Goal: Task Accomplishment & Management: Manage account settings

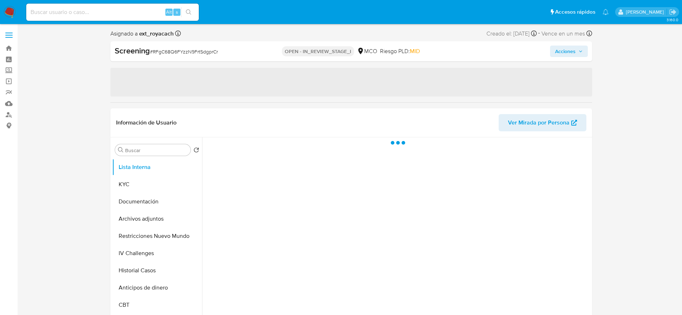
select select "10"
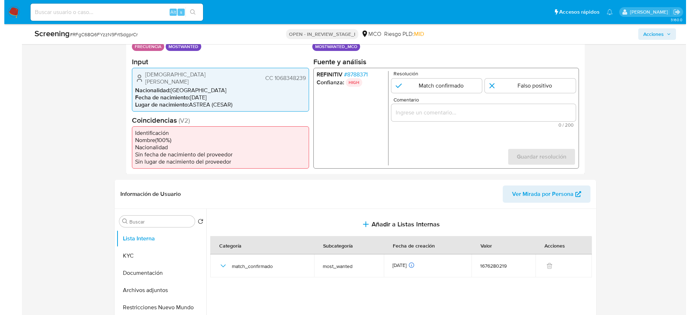
scroll to position [216, 0]
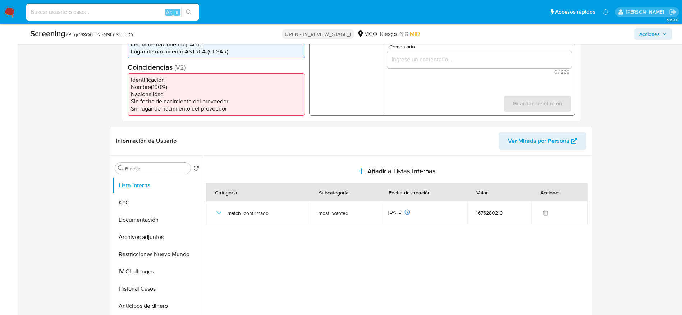
click at [114, 40] on div "Screening # RFgC68Q6FYzzN9FrtSdgprCr" at bounding box center [136, 33] width 212 height 11
copy span "RFgC68Q6FYzzN9FrtSdgprCr"
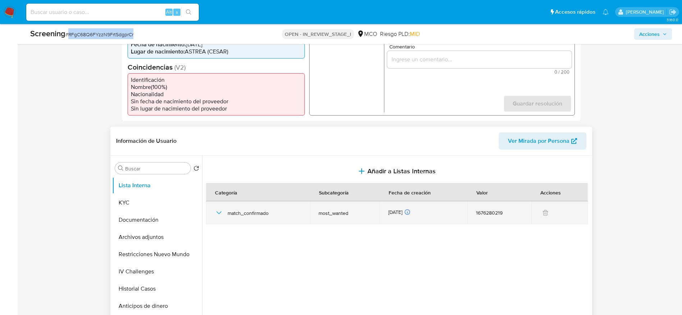
click at [217, 209] on icon "button" at bounding box center [218, 213] width 9 height 9
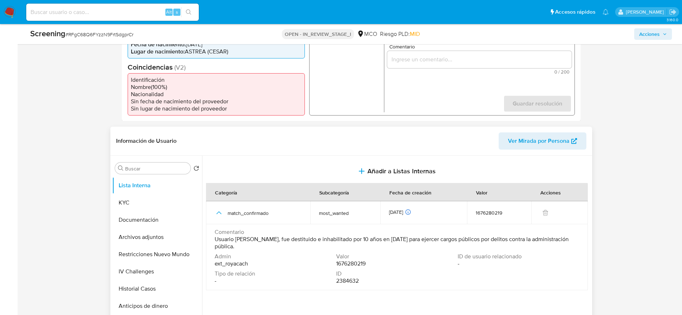
click at [341, 229] on span "Comentario" at bounding box center [395, 232] width 363 height 7
click at [342, 236] on span "Usuario Christian Harold Montero Caro, fue destituido e inhabilitado por 10 año…" at bounding box center [395, 243] width 363 height 14
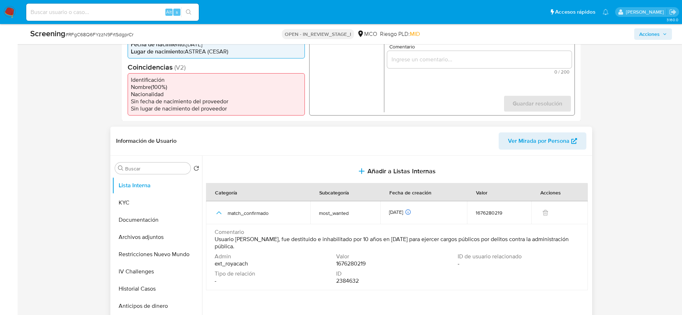
click at [342, 236] on span "Usuario Christian Harold Montero Caro, fue destituido e inhabilitado por 10 año…" at bounding box center [395, 243] width 363 height 14
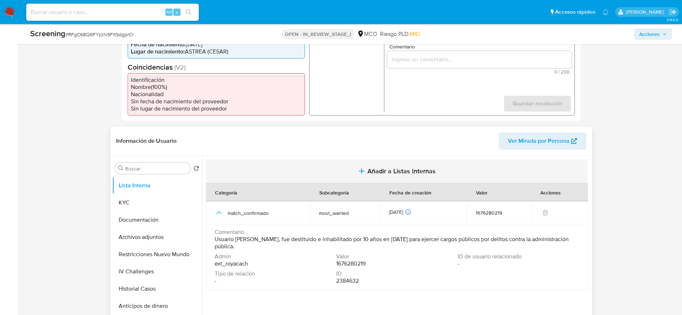
click at [387, 160] on button "Añadir a Listas Internas" at bounding box center [396, 172] width 381 height 24
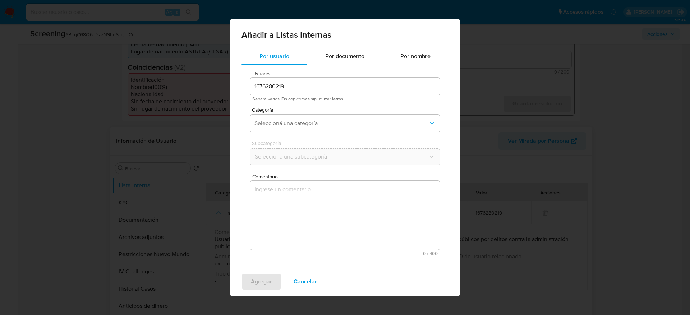
click at [352, 203] on textarea "Comentario" at bounding box center [345, 215] width 190 height 69
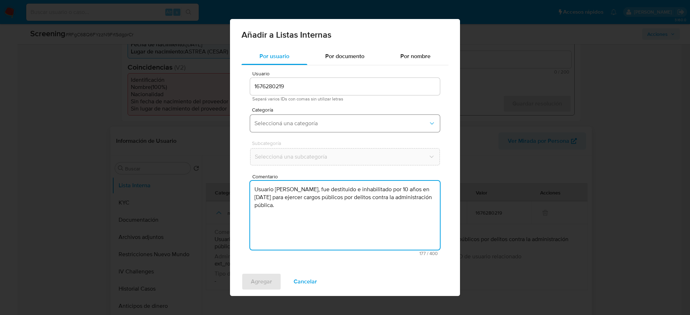
type textarea "Usuario Christian Harold Montero Caro, fue destituido e inhabilitado por 10 año…"
click at [359, 125] on span "Seleccioná una categoría" at bounding box center [341, 123] width 174 height 7
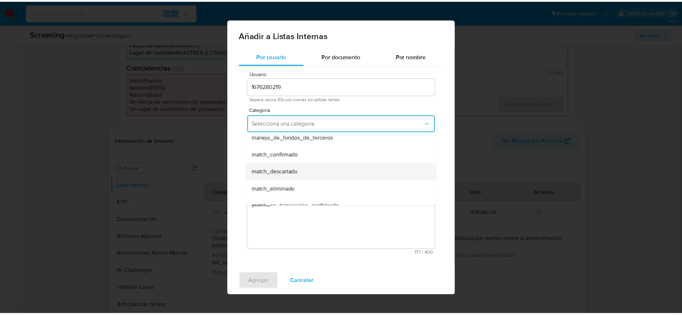
scroll to position [54, 0]
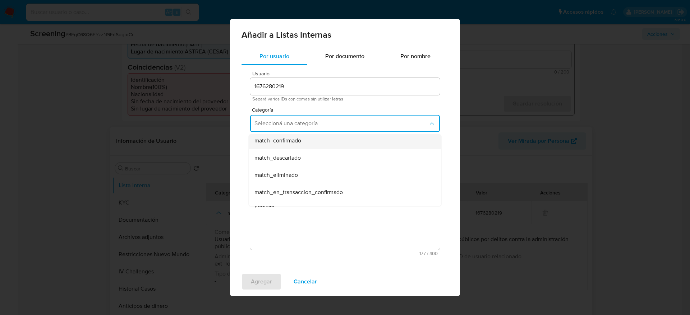
drag, startPoint x: 336, startPoint y: 149, endPoint x: 336, endPoint y: 143, distance: 6.1
click at [336, 143] on ul "hr_incorporación_revisada_por_la_gerencia incorporación_revisada_por_la_gerenci…" at bounding box center [345, 200] width 193 height 241
click at [336, 143] on div "match_confirmado" at bounding box center [342, 140] width 177 height 17
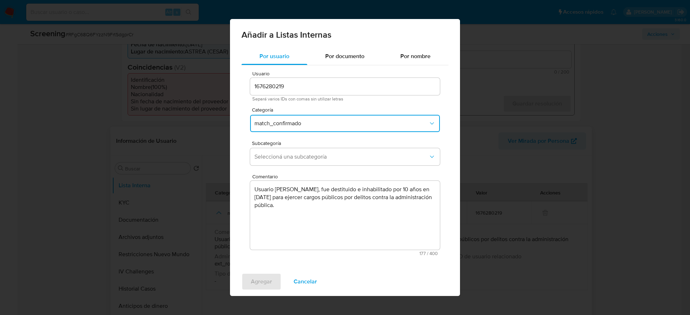
click at [332, 177] on span "Comentario" at bounding box center [347, 176] width 190 height 5
click at [332, 181] on textarea "Usuario Christian Harold Montero Caro, fue destituido e inhabilitado por 10 año…" at bounding box center [345, 215] width 190 height 69
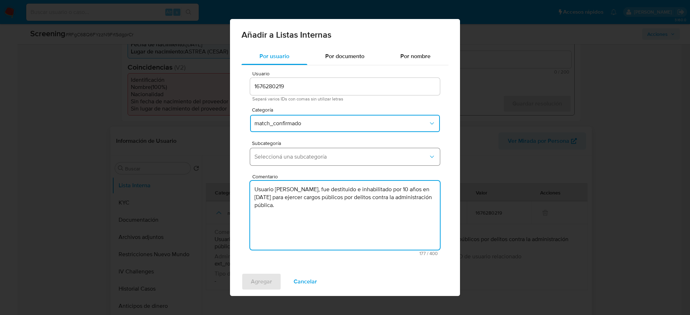
click at [330, 163] on button "Seleccioná una subcategoría" at bounding box center [345, 156] width 190 height 17
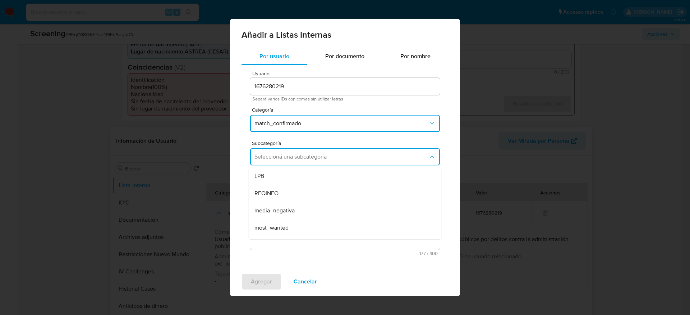
drag, startPoint x: 291, startPoint y: 223, endPoint x: 283, endPoint y: 272, distance: 49.3
click at [291, 225] on div "most_wanted" at bounding box center [342, 228] width 177 height 17
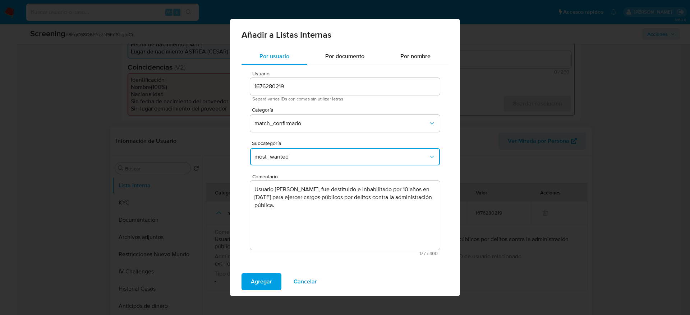
drag, startPoint x: 264, startPoint y: 282, endPoint x: 290, endPoint y: 239, distance: 50.4
click at [264, 281] on span "Agregar" at bounding box center [261, 282] width 21 height 16
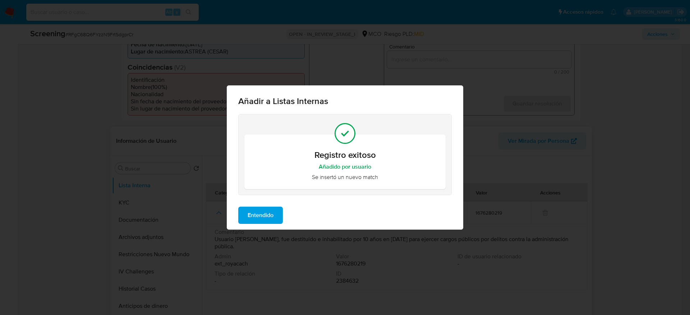
click at [278, 213] on button "Entendido" at bounding box center [260, 215] width 45 height 17
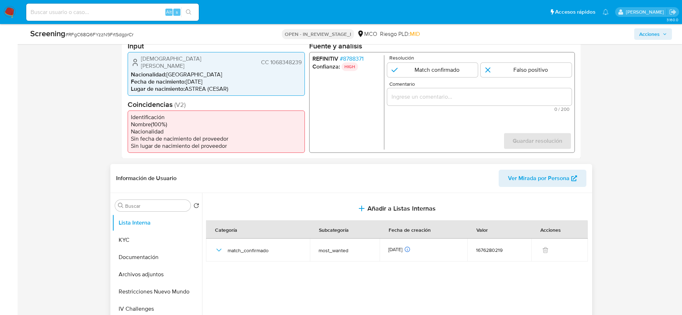
scroll to position [162, 0]
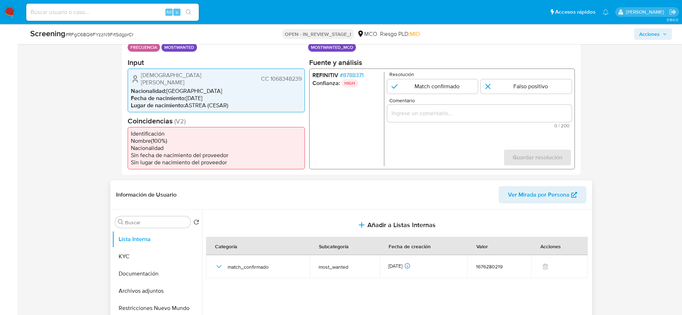
click at [450, 94] on form "Resolución Match confirmado Falso positivo Comentario 0 / 200 200 caracteres re…" at bounding box center [479, 118] width 184 height 94
click at [455, 85] on input "1 de 1" at bounding box center [432, 86] width 91 height 14
radio input "true"
click at [449, 123] on div "Comentario 0 / 200 200 caracteres restantes" at bounding box center [479, 113] width 184 height 30
click at [452, 103] on span "Comentario" at bounding box center [481, 100] width 184 height 5
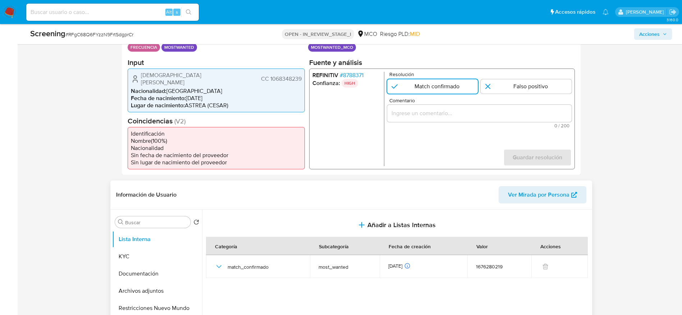
click at [452, 109] on input "Comentario" at bounding box center [479, 113] width 184 height 9
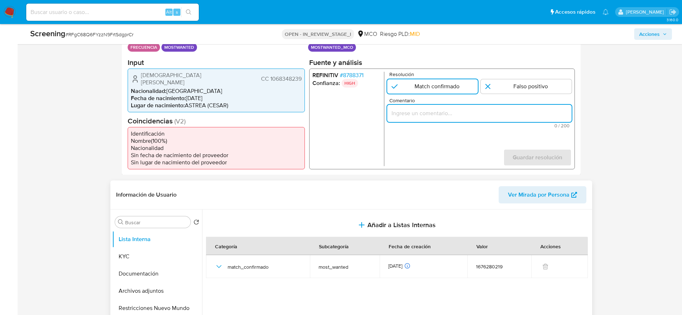
click at [453, 106] on div "1 de 1" at bounding box center [479, 113] width 184 height 17
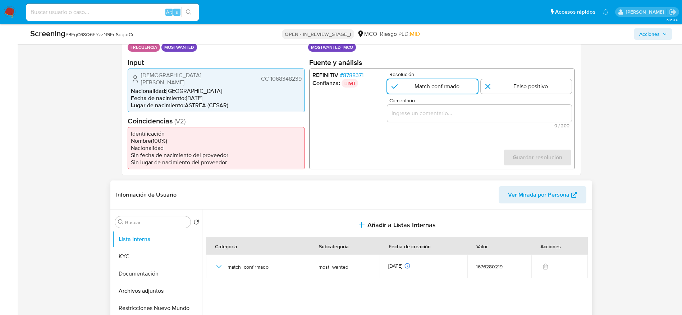
click at [498, 111] on input "Comentario" at bounding box center [479, 113] width 184 height 9
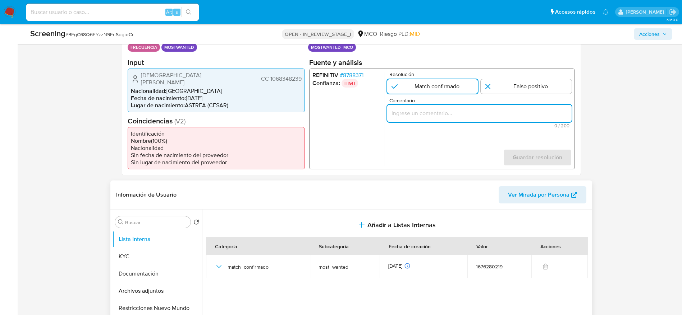
paste input "Usuario Christian Harold Montero Caro, fue destituido e inhabilitado por 10 año…"
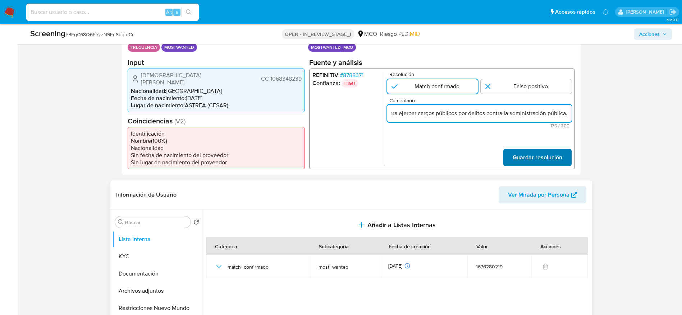
type input "Usuario Christian Harold Montero Caro, fue destituido e inhabilitado por 10 año…"
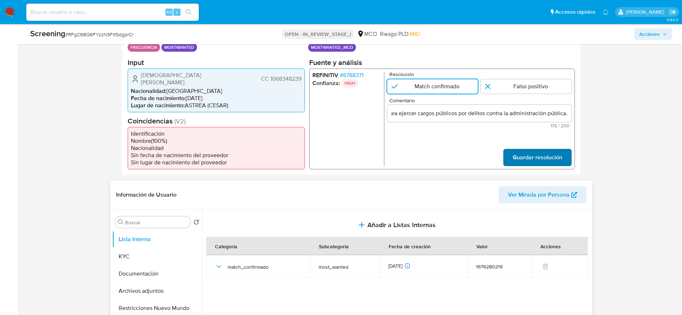
scroll to position [0, 0]
click at [538, 152] on span "Guardar resolución" at bounding box center [537, 157] width 50 height 16
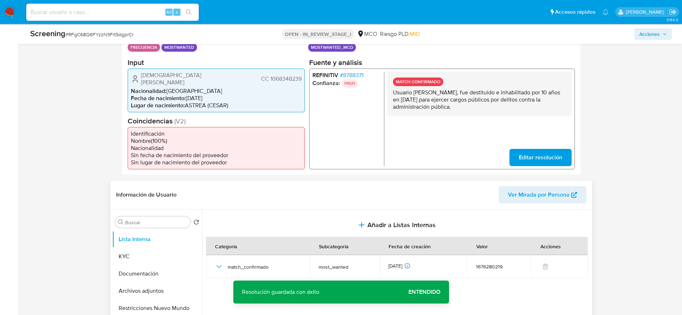
scroll to position [269, 0]
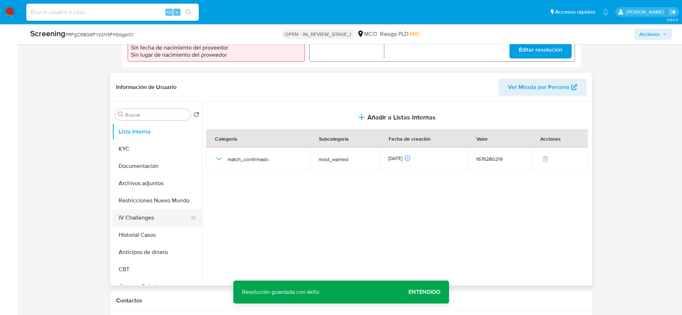
click at [147, 218] on button "IV Challenges" at bounding box center [154, 217] width 84 height 17
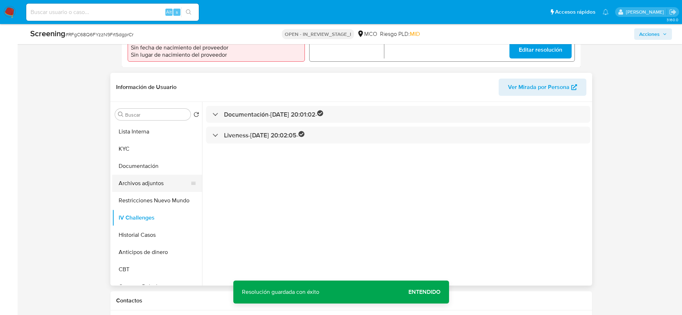
click at [161, 185] on button "Archivos adjuntos" at bounding box center [154, 183] width 84 height 17
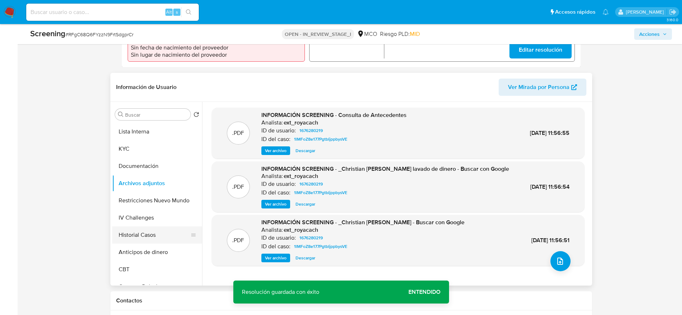
click at [137, 227] on button "Historial Casos" at bounding box center [154, 235] width 84 height 17
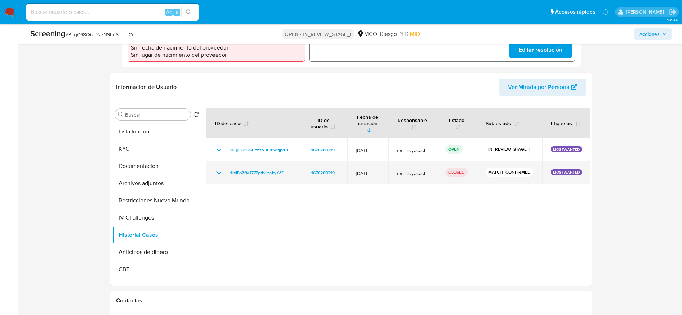
click at [215, 169] on icon "Mostrar/Ocultar" at bounding box center [218, 173] width 9 height 9
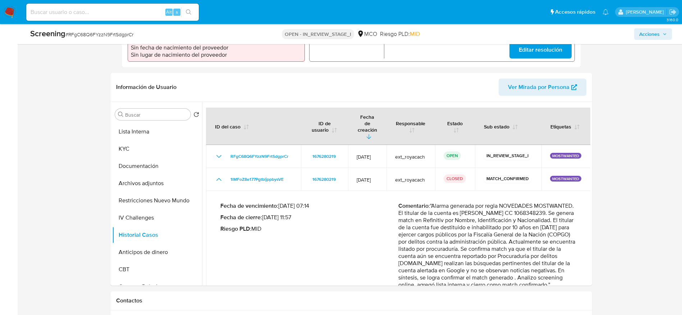
scroll to position [24, 0]
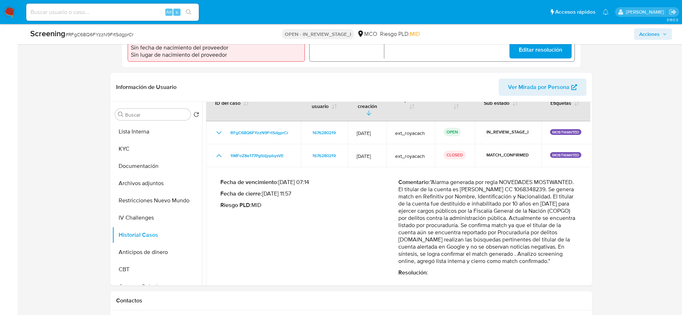
drag, startPoint x: 434, startPoint y: 165, endPoint x: 500, endPoint y: 254, distance: 110.5
click at [500, 254] on p "Comentario : "Alarma generada por regla NOVEDADES MOSTWANTED. El titular de la …" at bounding box center [487, 222] width 178 height 86
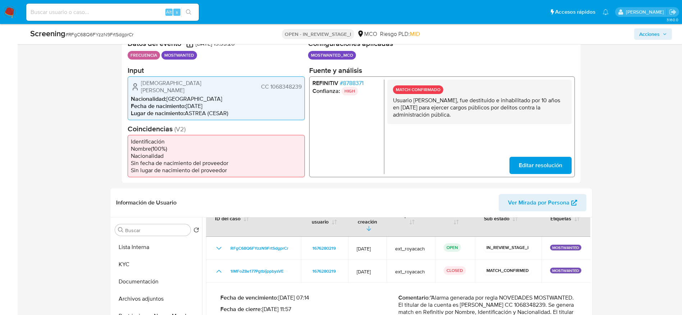
scroll to position [108, 0]
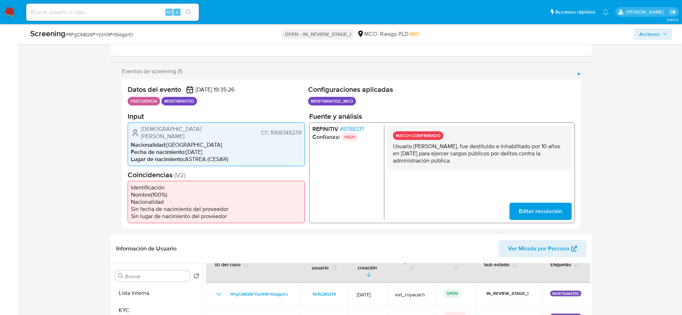
click at [194, 131] on span "Christian Harold Montero Caro" at bounding box center [186, 132] width 90 height 14
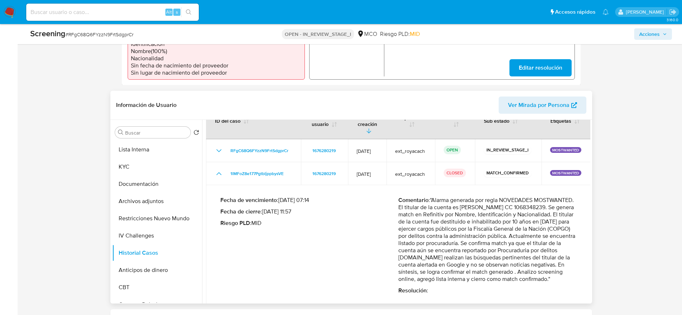
scroll to position [269, 0]
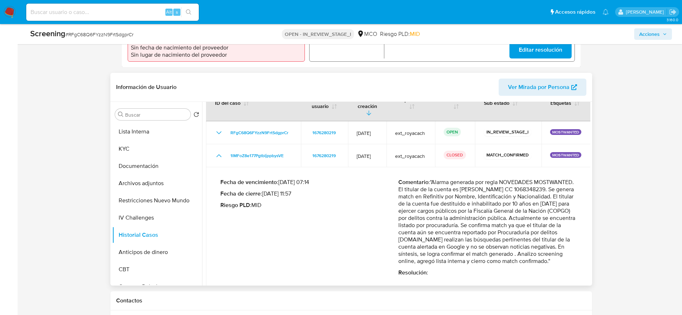
drag, startPoint x: 436, startPoint y: 162, endPoint x: 499, endPoint y: 251, distance: 108.8
click at [499, 251] on p "Comentario : "Alarma generada por regla NOVEDADES MOSTWANTED. El titular de la …" at bounding box center [487, 222] width 178 height 86
click at [157, 197] on button "Restricciones Nuevo Mundo" at bounding box center [154, 200] width 84 height 17
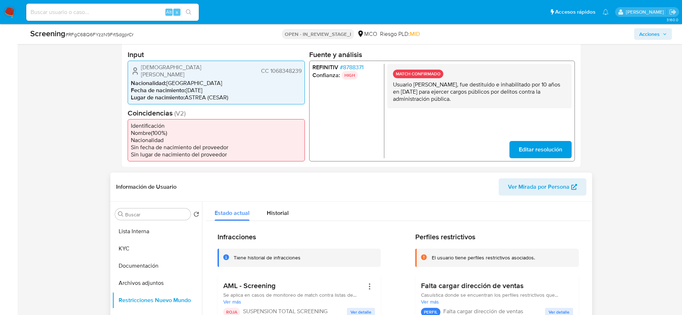
scroll to position [162, 0]
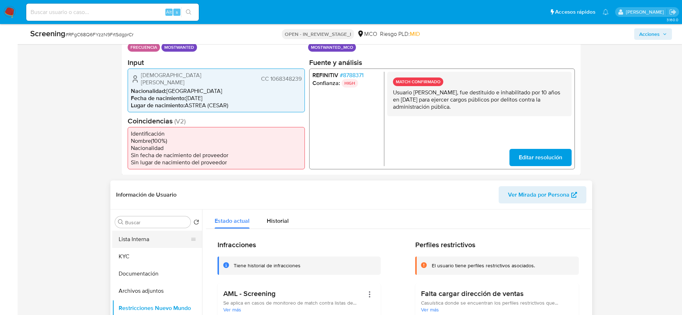
click at [140, 237] on button "Lista Interna" at bounding box center [154, 239] width 84 height 17
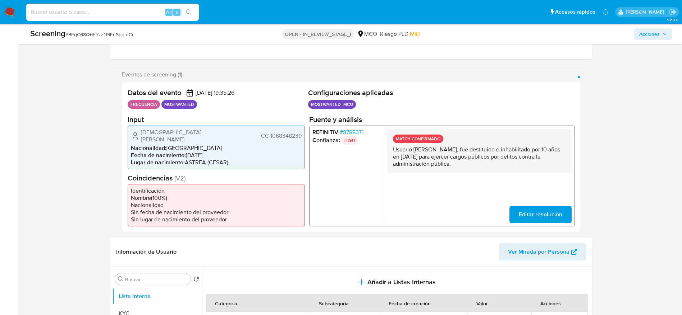
scroll to position [0, 0]
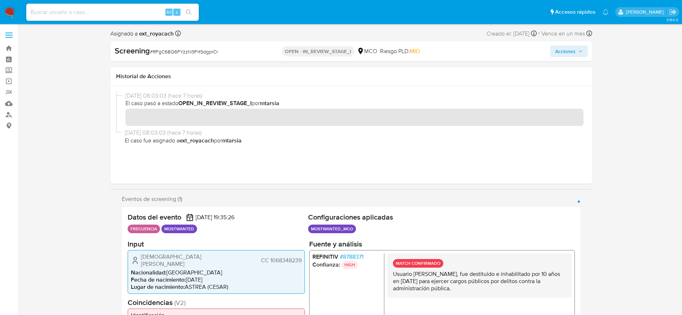
click at [565, 56] on span "Acciones" at bounding box center [565, 51] width 20 height 11
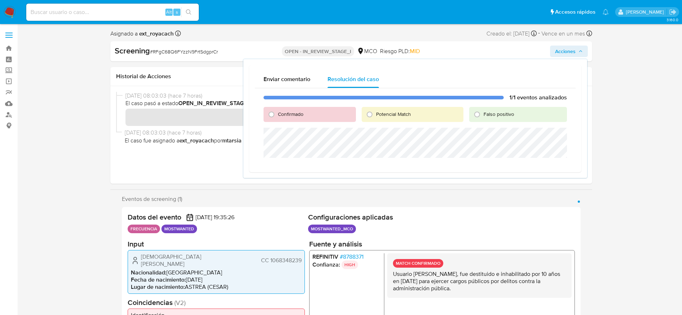
click at [428, 232] on ul "MOSTWANTED_MCO Configuración Categorización MOSTWANTED_MCO Tipo de categoría MO…" at bounding box center [441, 230] width 267 height 11
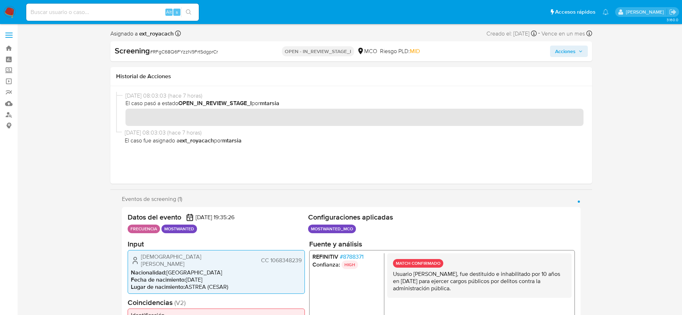
scroll to position [108, 0]
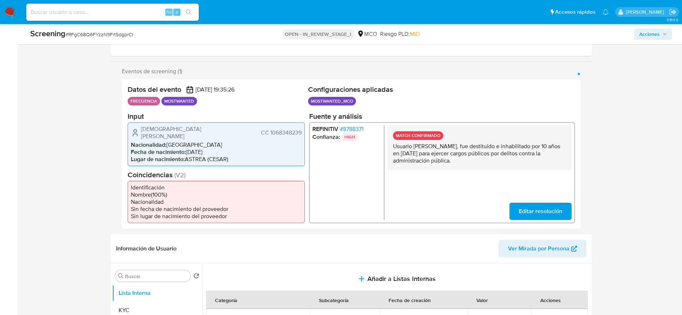
click at [494, 153] on p "Usuario Christian Harold Montero Caro, fue destituido e inhabilitado por 10 año…" at bounding box center [478, 154] width 173 height 22
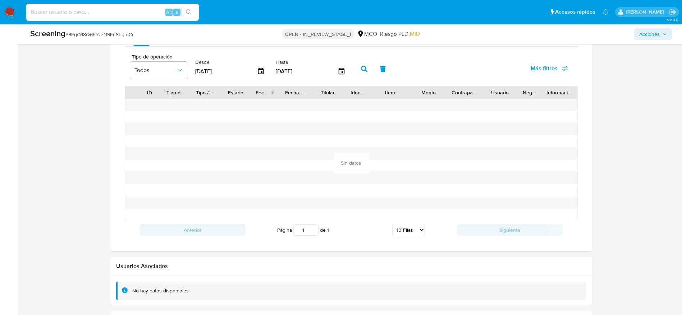
scroll to position [1013, 0]
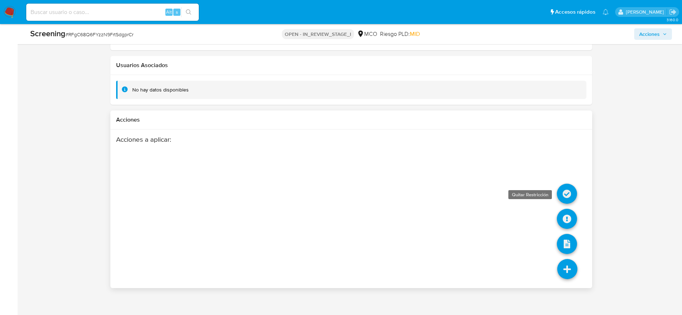
click at [560, 184] on icon at bounding box center [567, 194] width 20 height 20
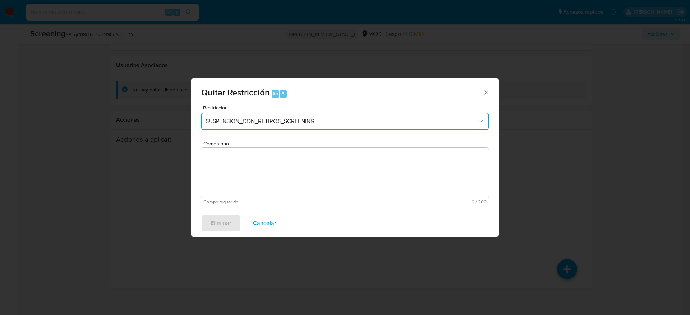
click at [222, 116] on button "SUSPENSION_CON_RETIROS_SCREENING" at bounding box center [344, 121] width 287 height 17
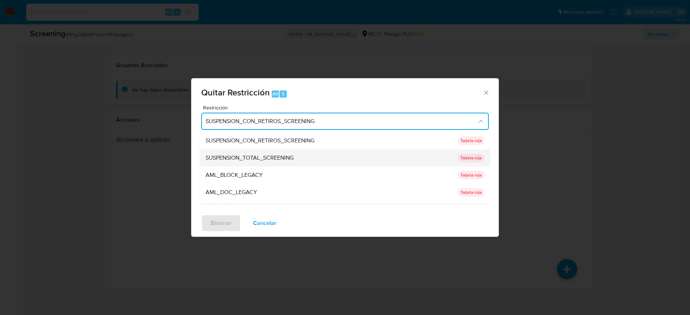
click at [239, 155] on span "SUSPENSION_TOTAL_SCREENING" at bounding box center [250, 157] width 88 height 7
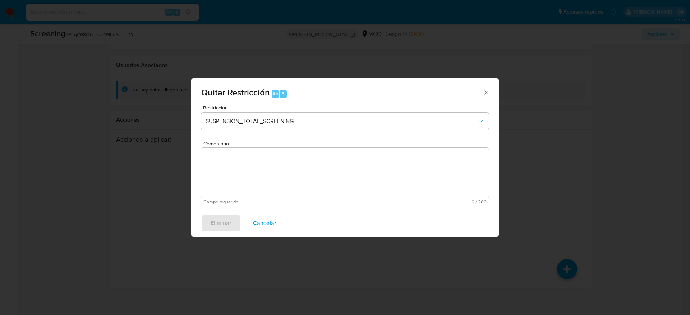
click at [251, 171] on textarea "Comentario" at bounding box center [344, 173] width 287 height 50
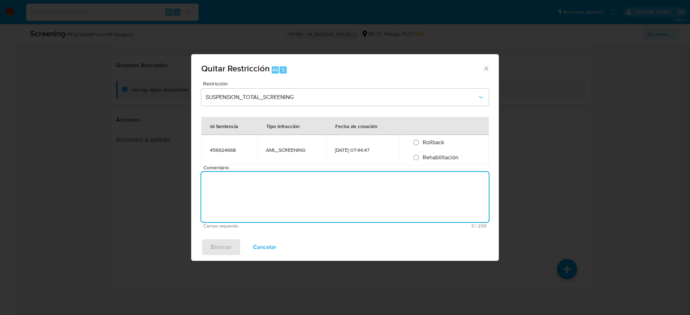
paste textarea "Usuario Christian Harold Montero Caro, fue destituido e inhabilitado por 10 año…"
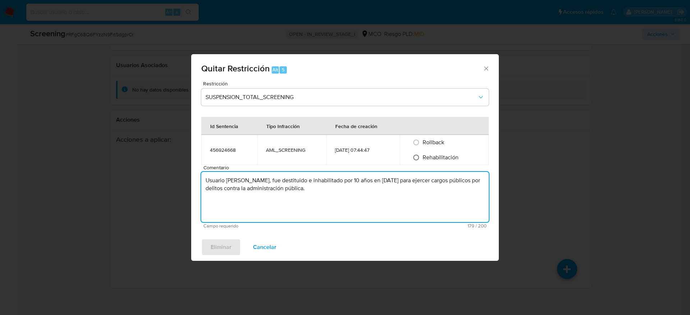
type textarea "Usuario Christian Harold Montero Caro, fue destituido e inhabilitado por 10 año…"
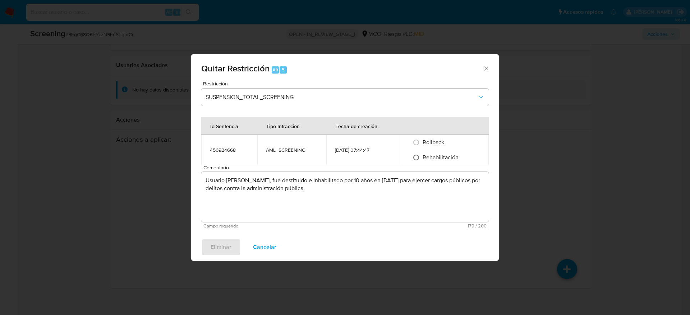
click at [419, 156] on input "Rehabilitación" at bounding box center [415, 157] width 11 height 11
radio input "true"
click at [216, 249] on span "Eliminar" at bounding box center [221, 248] width 21 height 16
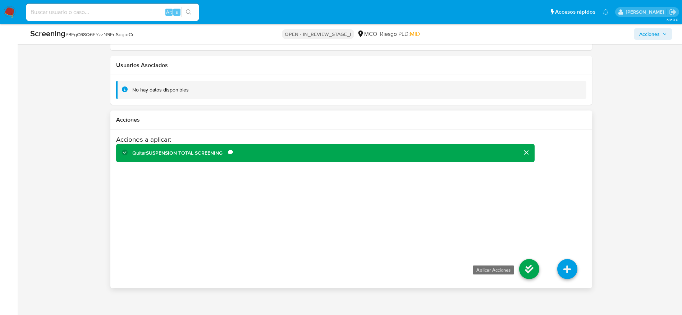
click at [521, 262] on icon at bounding box center [529, 269] width 20 height 20
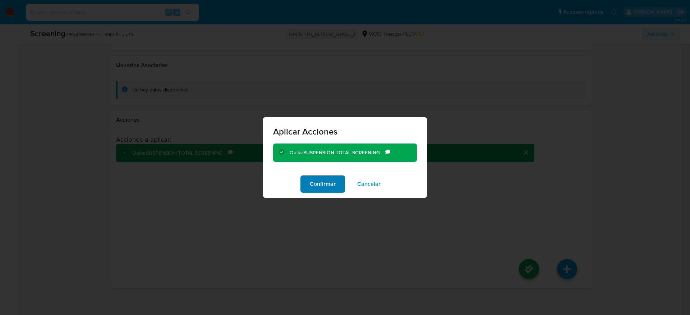
click at [318, 183] on span "Confirmar" at bounding box center [323, 184] width 26 height 16
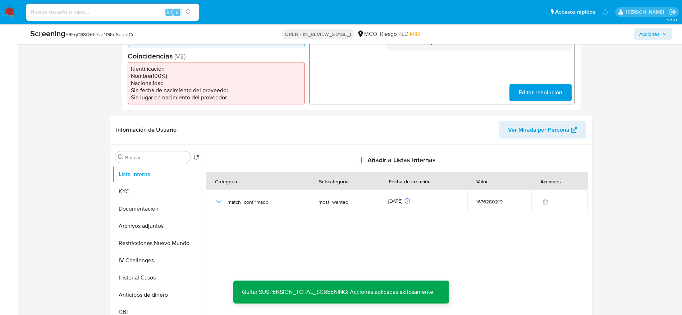
scroll to position [258, 0]
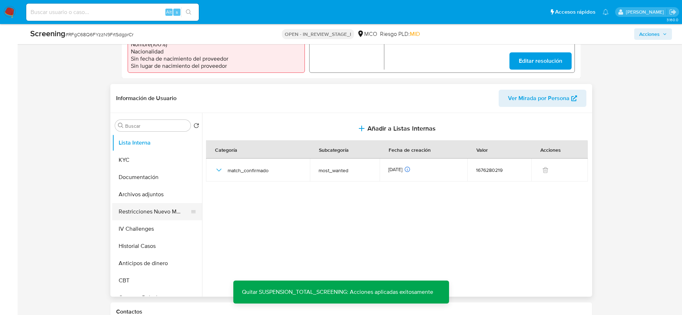
click at [165, 211] on button "Restricciones Nuevo Mundo" at bounding box center [154, 211] width 84 height 17
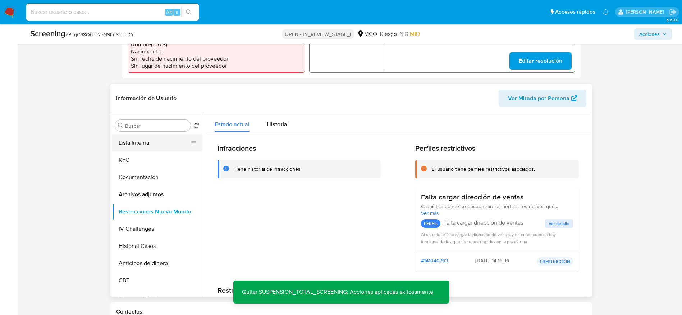
click at [148, 139] on button "Lista Interna" at bounding box center [154, 142] width 84 height 17
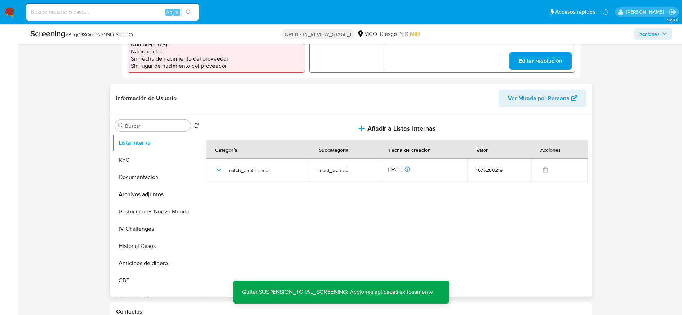
scroll to position [0, 0]
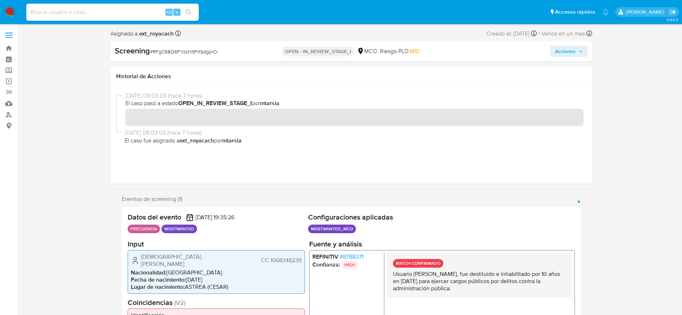
click at [574, 48] on span "Acciones" at bounding box center [565, 51] width 20 height 11
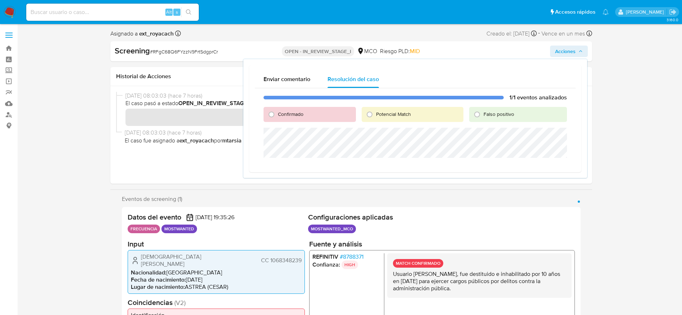
click at [282, 117] on span "Confirmado" at bounding box center [291, 114] width 26 height 7
click at [277, 117] on input "Confirmado" at bounding box center [271, 114] width 11 height 11
radio input "true"
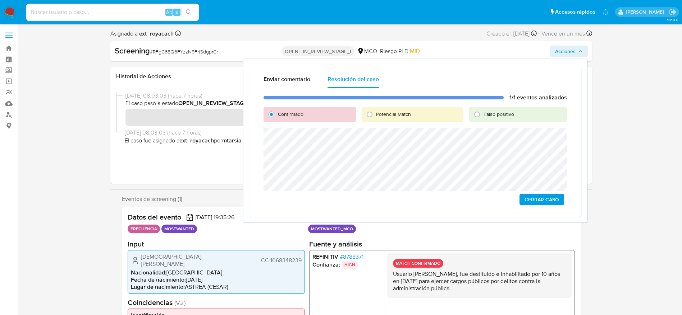
click at [526, 197] on span "Cerrar Caso" at bounding box center [541, 200] width 34 height 10
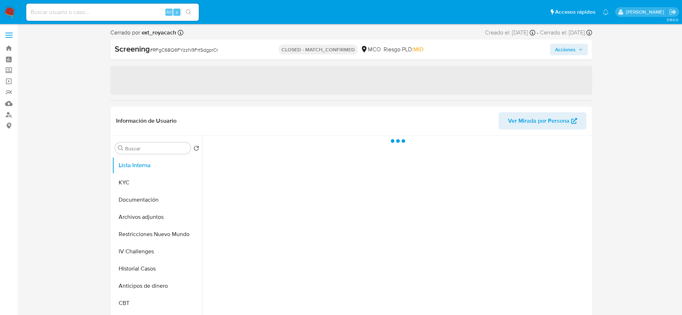
select select "10"
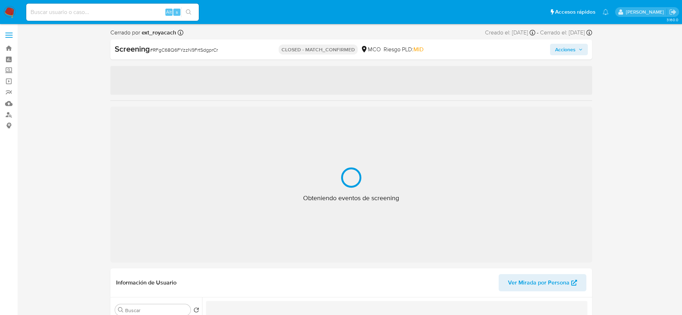
click at [184, 48] on span "# RFgC68Q6FYzzN9FrtSdgprCr" at bounding box center [184, 49] width 68 height 7
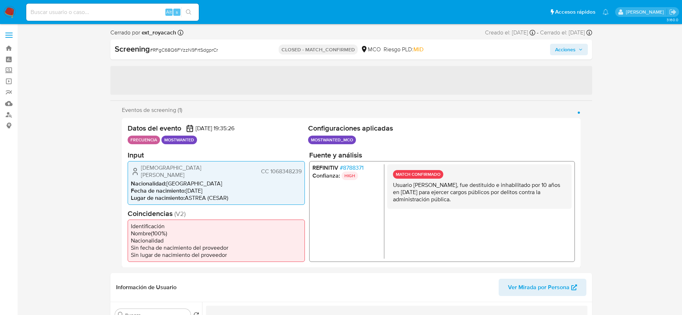
click at [184, 48] on span "# RFgC68Q6FYzzN9FrtSdgprCr" at bounding box center [184, 49] width 68 height 7
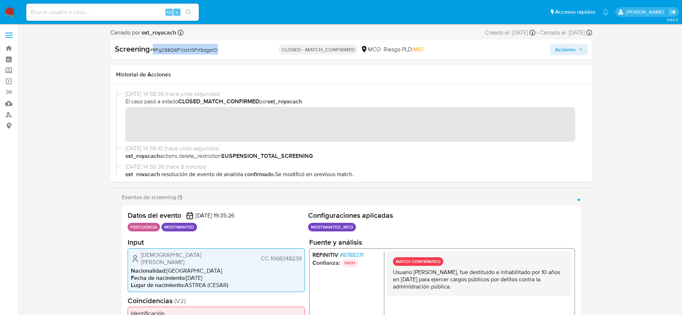
scroll to position [108, 0]
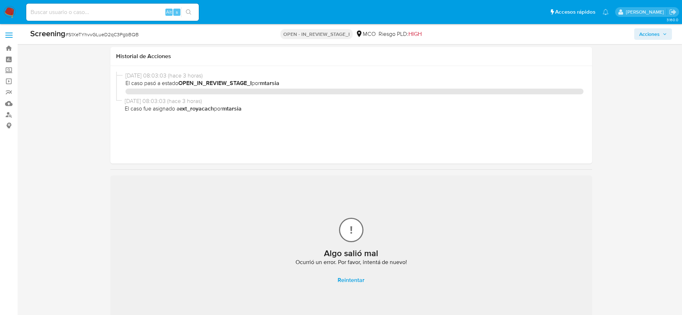
select select "10"
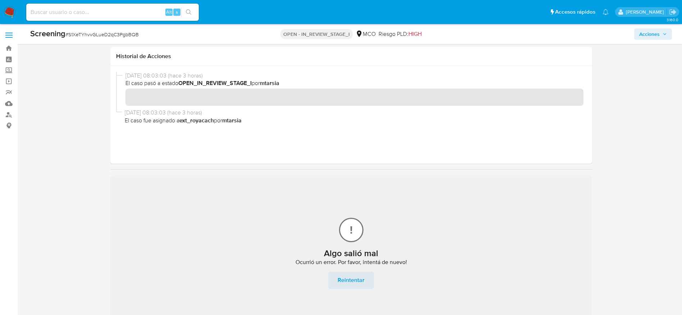
scroll to position [108, 0]
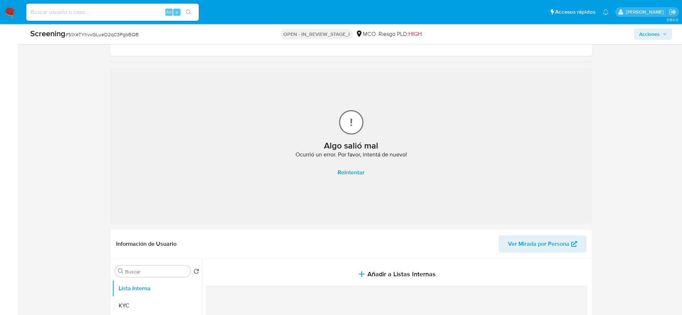
click at [363, 171] on span "Reintentar" at bounding box center [350, 173] width 27 height 16
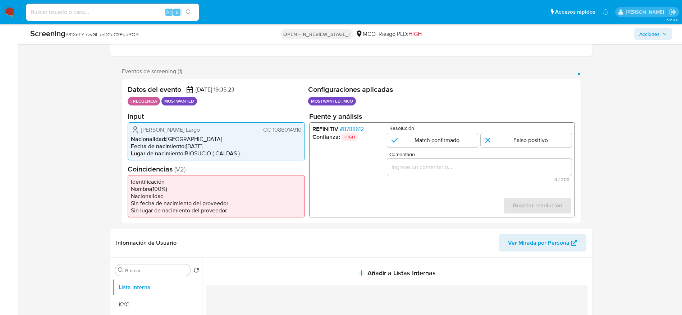
click at [88, 40] on div "Screening # S1XeTYhvvGLueD2qC3PgbBQB" at bounding box center [136, 33] width 212 height 11
drag, startPoint x: 88, startPoint y: 40, endPoint x: 112, endPoint y: 35, distance: 23.7
click at [89, 40] on div "Screening # S1XeTYhvvGLueD2qC3PgbBQB" at bounding box center [136, 33] width 212 height 11
copy span "S1XeTYhvvGLueD2qC3PgbBQB"
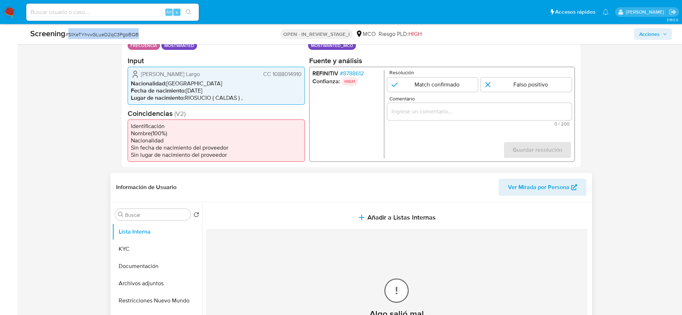
scroll to position [216, 0]
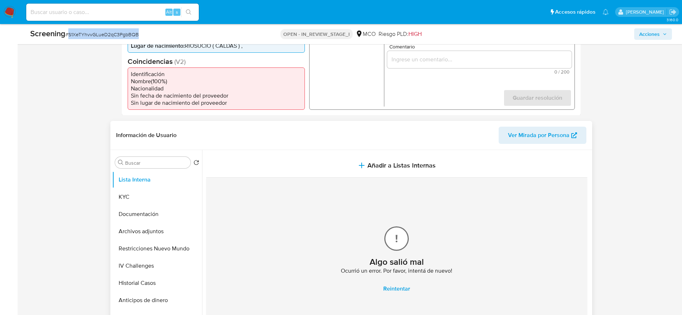
click at [379, 291] on button "Reintentar" at bounding box center [397, 289] width 46 height 17
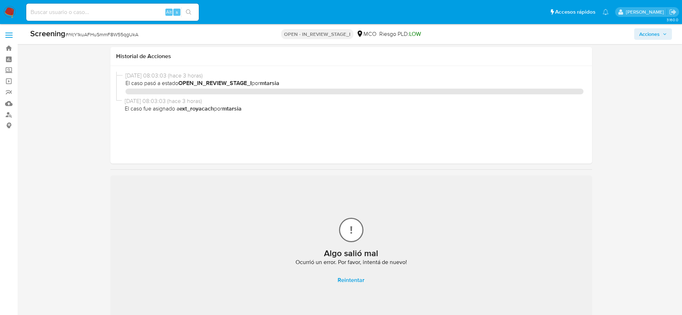
select select "10"
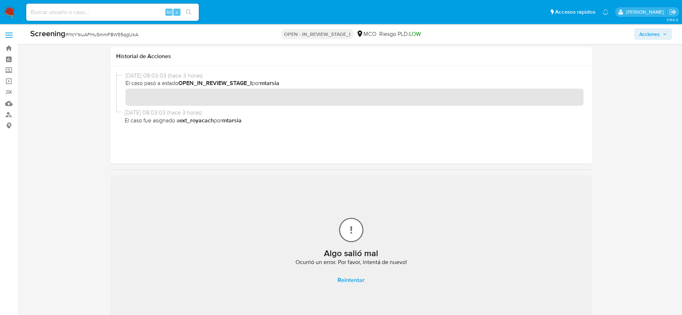
scroll to position [162, 0]
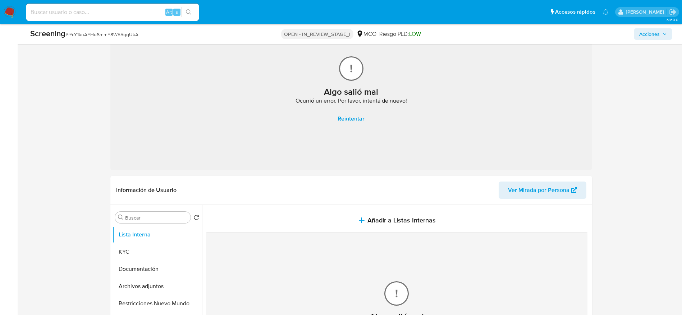
click at [352, 119] on span "Reintentar" at bounding box center [350, 119] width 27 height 16
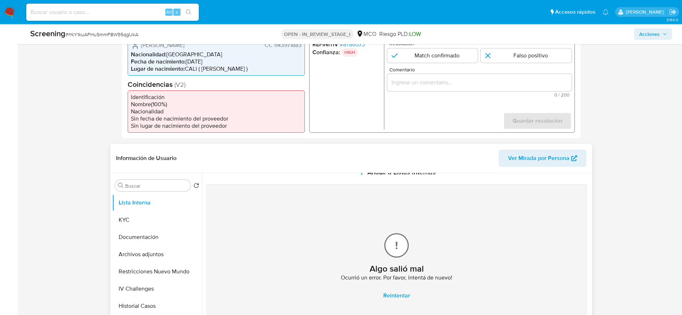
scroll to position [216, 0]
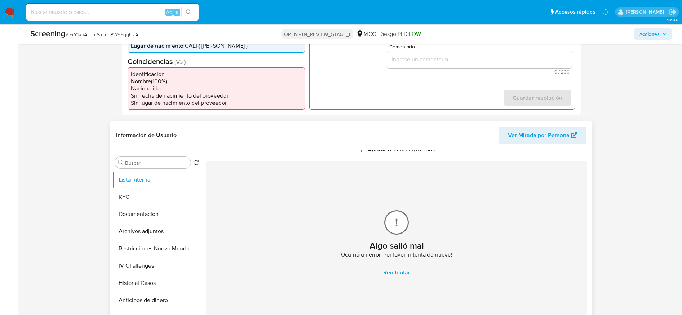
click at [401, 273] on span "Reintentar" at bounding box center [396, 273] width 27 height 16
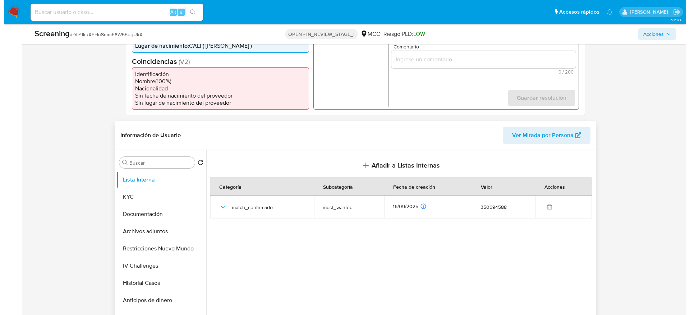
scroll to position [0, 0]
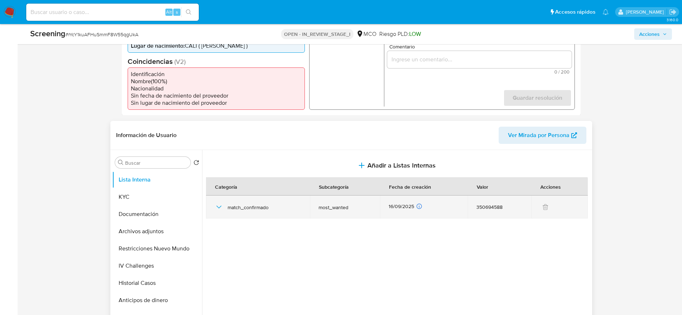
click at [222, 208] on icon "button" at bounding box center [218, 207] width 9 height 9
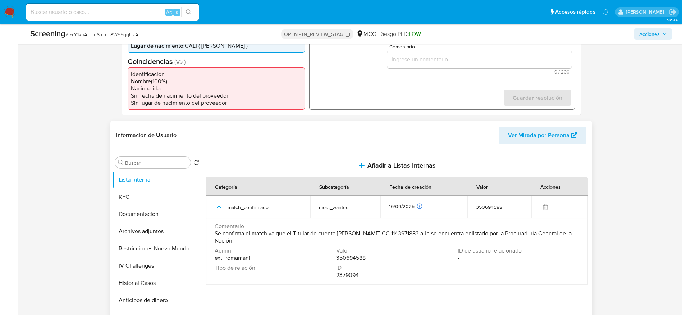
click at [347, 227] on span "Comentario" at bounding box center [395, 226] width 363 height 7
click at [349, 235] on span "Se confirma el match ya que el Titular de cuenta Arley Antonio Franco Fernandez…" at bounding box center [395, 237] width 363 height 14
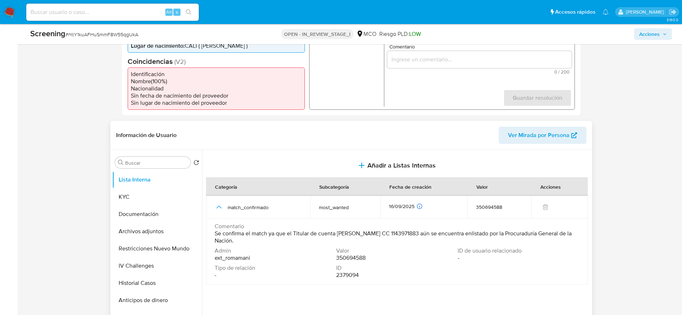
click at [349, 235] on span "Se confirma el match ya que el Titular de cuenta Arley Antonio Franco Fernandez…" at bounding box center [395, 237] width 363 height 14
click at [375, 178] on th "Subcategoría" at bounding box center [345, 187] width 70 height 18
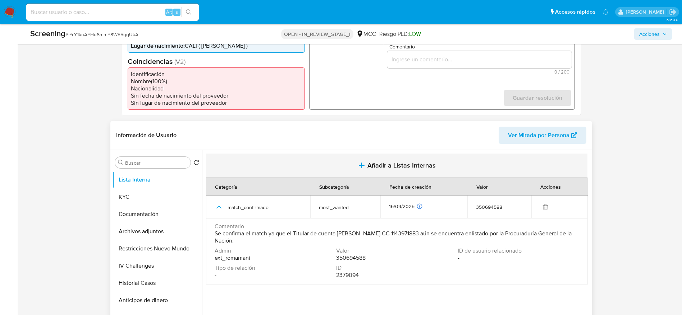
click at [380, 166] on span "Añadir a Listas Internas" at bounding box center [401, 166] width 68 height 8
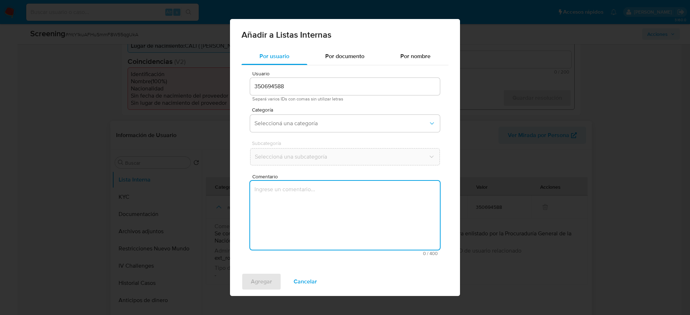
click at [372, 223] on textarea "Comentario" at bounding box center [345, 215] width 190 height 69
type textarea "Se confirma el match ya que el Titular de cuenta Arley Antonio Franco Fernandez…"
click at [346, 97] on span "Separá varios IDs con comas sin utilizar letras" at bounding box center [344, 99] width 185 height 5
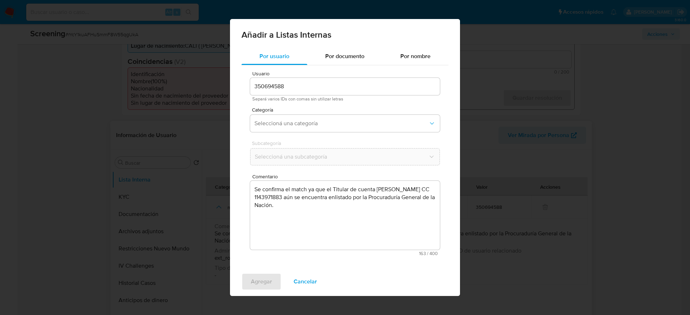
click at [346, 110] on span "Categoría" at bounding box center [347, 109] width 190 height 5
click at [346, 118] on button "Seleccioná una categoría" at bounding box center [345, 123] width 190 height 17
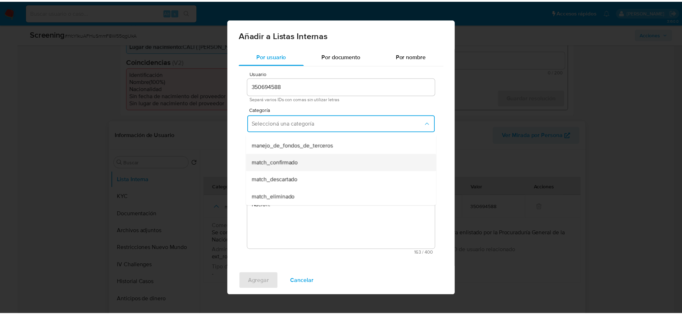
scroll to position [54, 0]
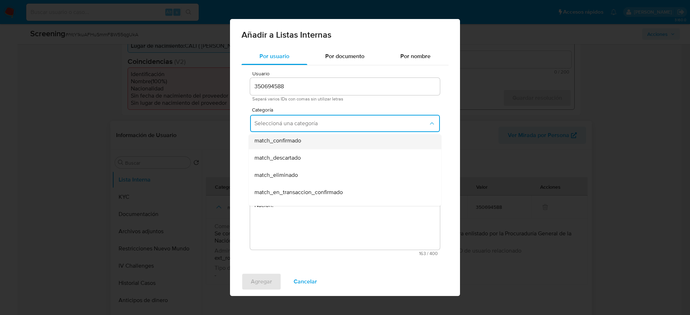
click at [333, 142] on div "match_confirmado" at bounding box center [342, 140] width 177 height 17
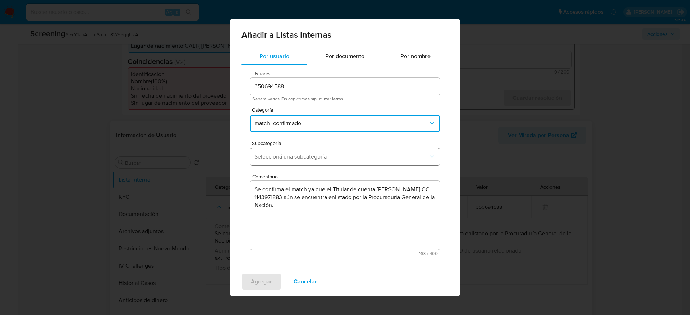
drag, startPoint x: 329, startPoint y: 153, endPoint x: 329, endPoint y: 157, distance: 4.0
click at [329, 153] on button "Seleccioná una subcategoría" at bounding box center [345, 156] width 190 height 17
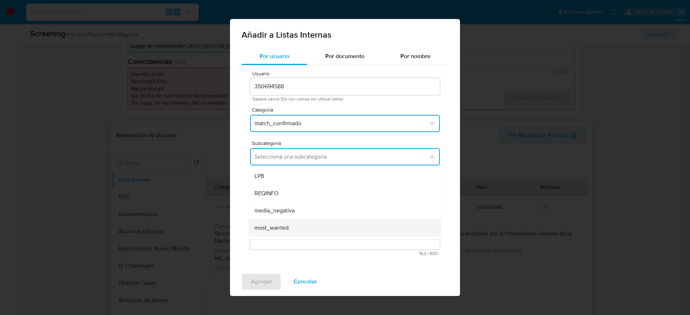
click at [300, 231] on div "most_wanted" at bounding box center [342, 228] width 177 height 17
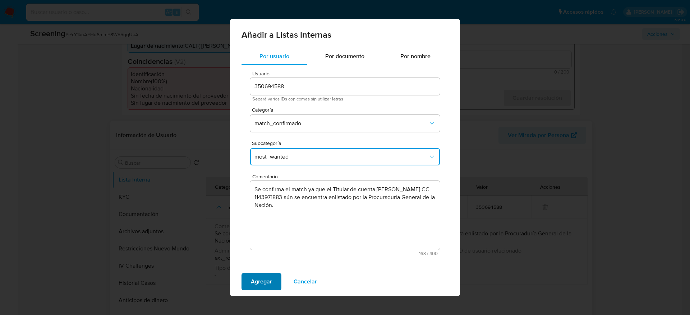
drag, startPoint x: 270, startPoint y: 277, endPoint x: 269, endPoint y: 281, distance: 4.5
click at [269, 281] on span "Agregar" at bounding box center [261, 282] width 21 height 16
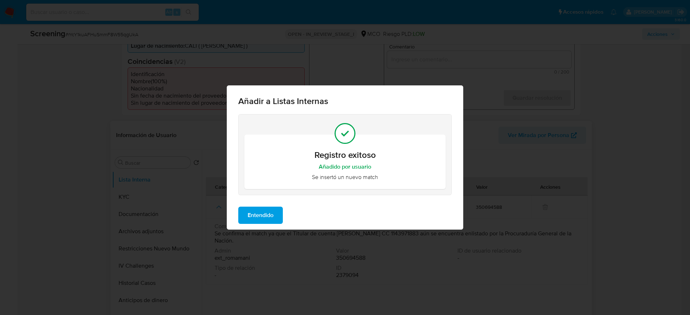
click at [270, 203] on div "Entendido" at bounding box center [345, 215] width 236 height 29
click at [271, 221] on span "Entendido" at bounding box center [261, 216] width 26 height 16
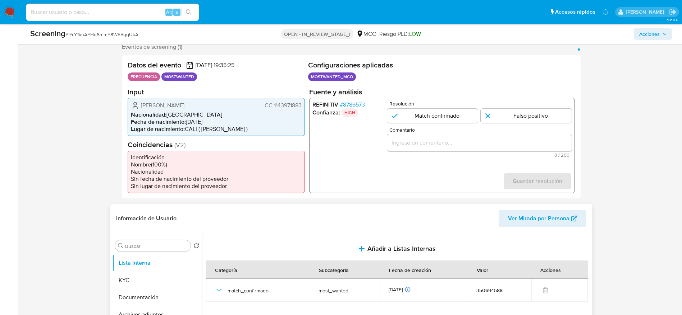
scroll to position [108, 0]
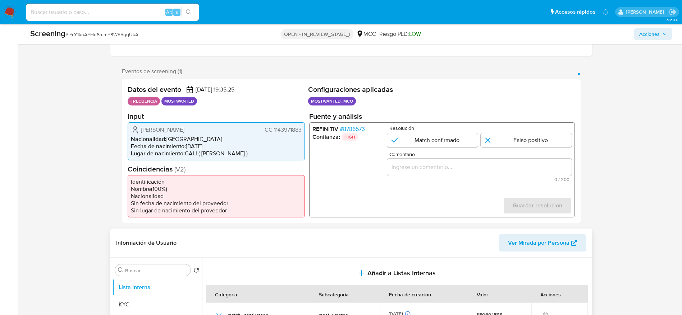
drag, startPoint x: 431, startPoint y: 147, endPoint x: 437, endPoint y: 178, distance: 31.7
click at [433, 146] on input "1 de 1" at bounding box center [432, 140] width 91 height 14
radio input "true"
click at [437, 178] on span "0 / 200" at bounding box center [479, 179] width 180 height 5
click at [437, 166] on input "Comentario" at bounding box center [479, 166] width 184 height 9
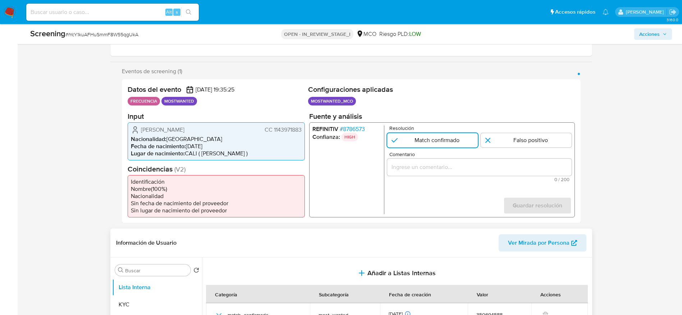
paste input "Se confirma el match ya que el Titular de cuenta Arley Antonio Franco Fernandez…"
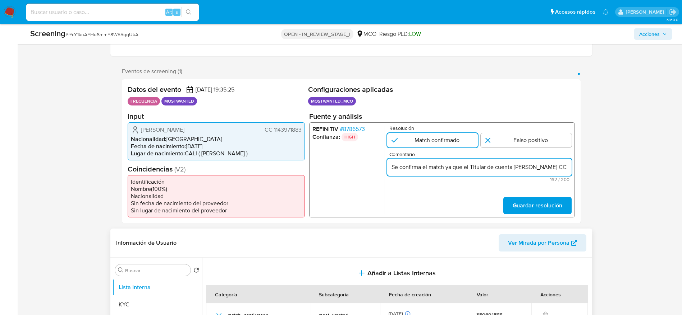
scroll to position [0, 243]
type input "Se confirma el match ya que el Titular de cuenta Arley Antonio Franco Fernandez…"
click at [562, 205] on button "Guardar resolución" at bounding box center [537, 205] width 68 height 17
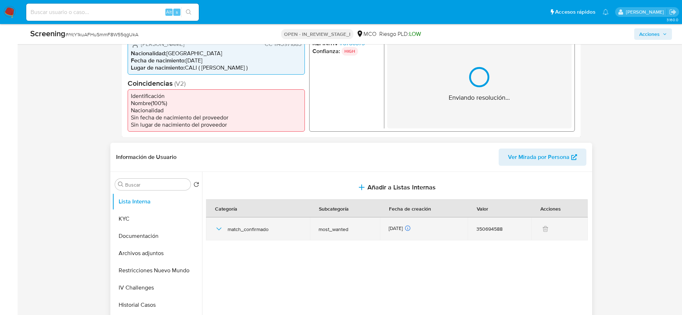
scroll to position [216, 0]
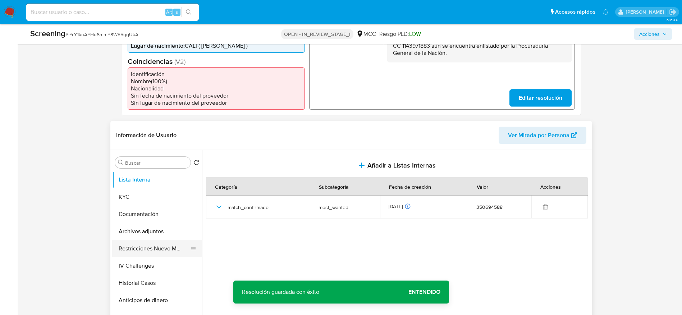
click at [190, 241] on div at bounding box center [193, 248] width 6 height 17
click at [184, 241] on button "Restricciones Nuevo Mundo" at bounding box center [154, 248] width 84 height 17
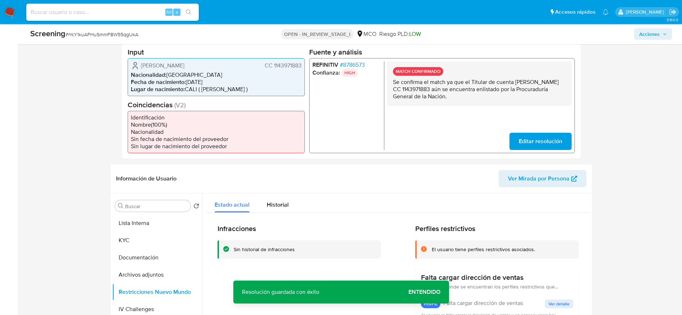
scroll to position [108, 0]
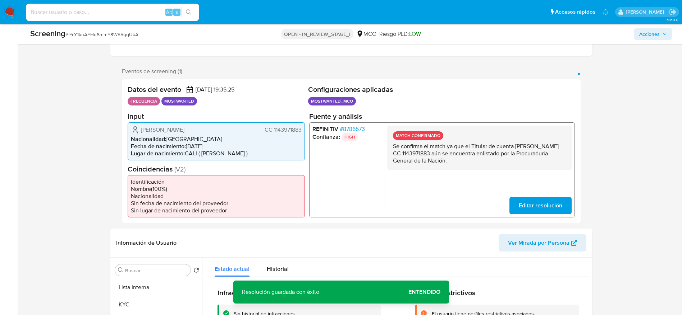
click at [184, 132] on span "Arley Antonio Franco Fernandez" at bounding box center [162, 129] width 43 height 7
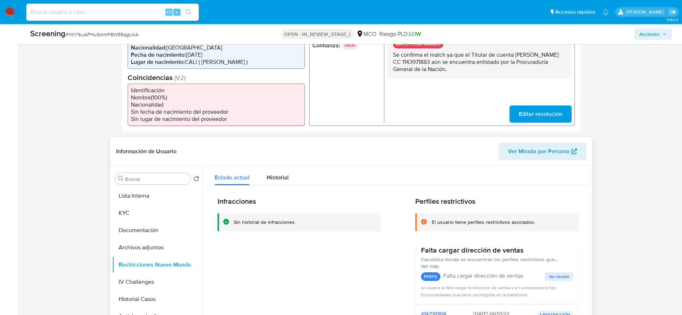
scroll to position [216, 0]
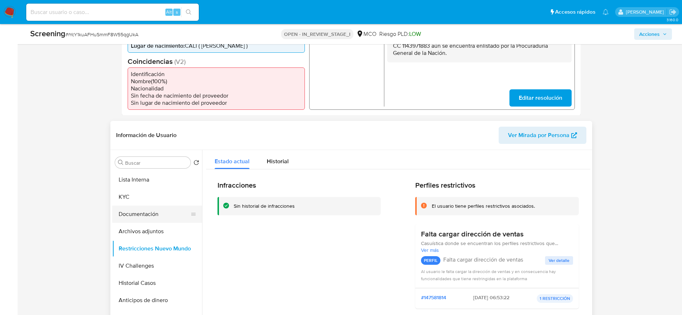
click at [145, 220] on button "Documentación" at bounding box center [154, 214] width 84 height 17
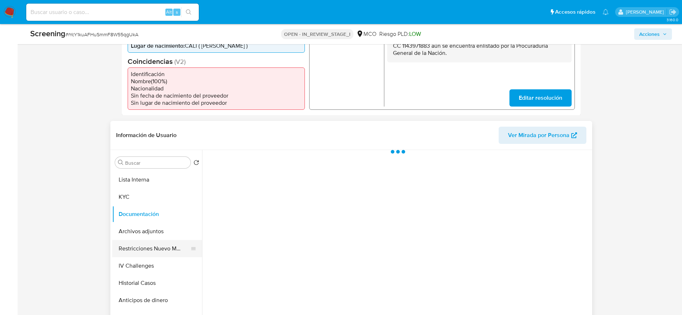
click at [146, 242] on button "Restricciones Nuevo Mundo" at bounding box center [154, 248] width 84 height 17
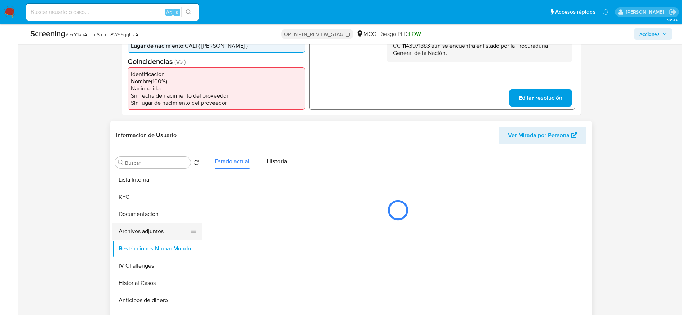
click at [148, 227] on button "Archivos adjuntos" at bounding box center [154, 231] width 84 height 17
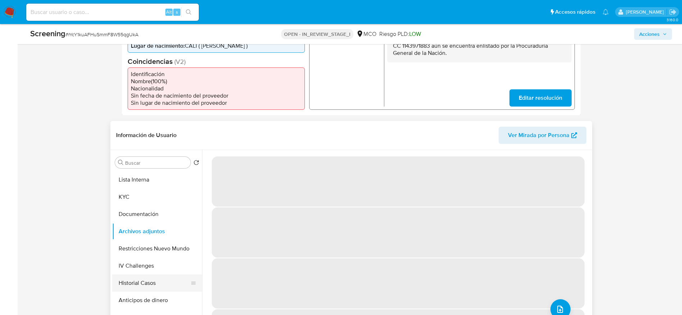
click at [151, 281] on button "Historial Casos" at bounding box center [154, 283] width 84 height 17
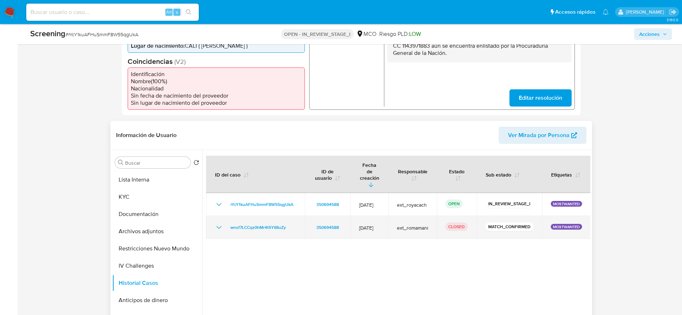
click at [216, 223] on icon "Mostrar/Ocultar" at bounding box center [218, 227] width 9 height 9
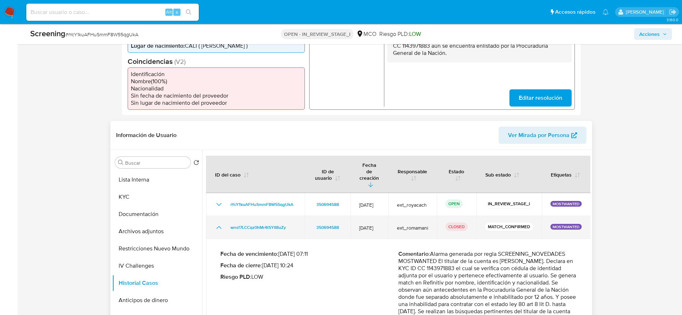
scroll to position [17, 0]
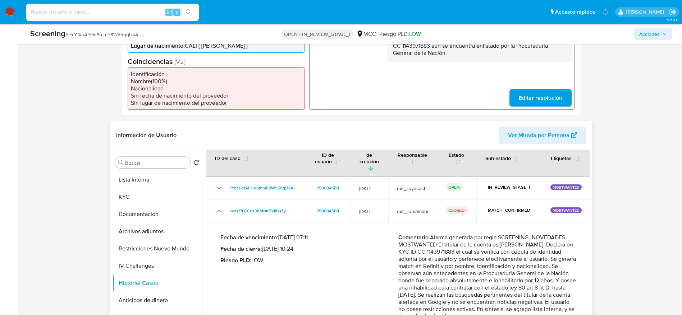
drag, startPoint x: 525, startPoint y: 309, endPoint x: 437, endPoint y: 229, distance: 119.0
click at [437, 234] on div "Comentario : Alarma generada por regla SCREENING_NOVEDADES MOSTWANTED El titula…" at bounding box center [487, 283] width 178 height 98
click at [133, 230] on button "Archivos adjuntos" at bounding box center [154, 231] width 84 height 17
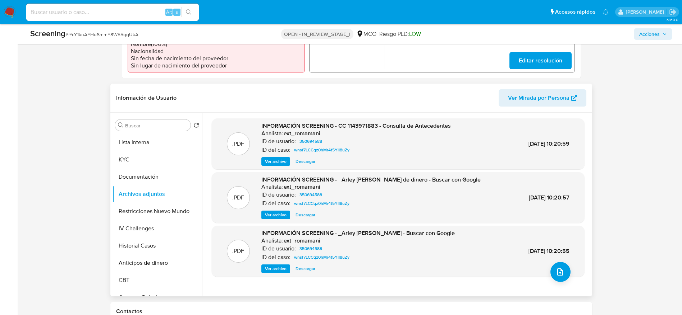
scroll to position [269, 0]
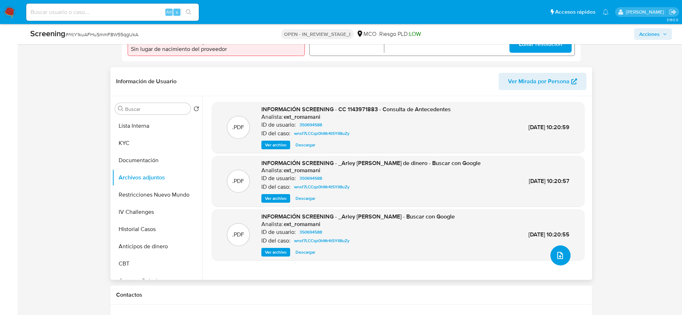
click at [557, 262] on button "upload-file" at bounding box center [560, 256] width 20 height 20
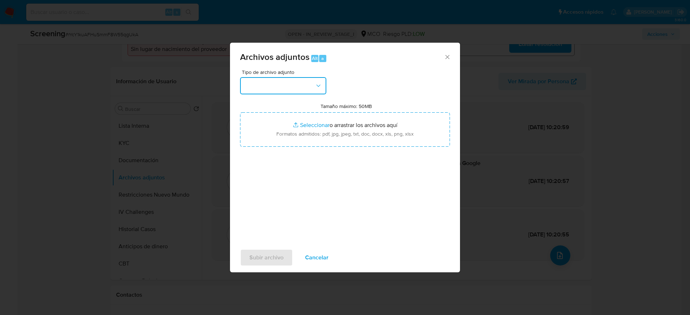
click at [313, 92] on button "button" at bounding box center [283, 85] width 86 height 17
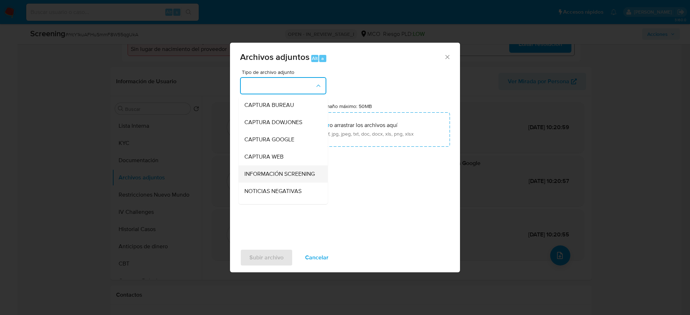
click at [284, 183] on div "INFORMACIÓN SCREENING" at bounding box center [280, 174] width 73 height 17
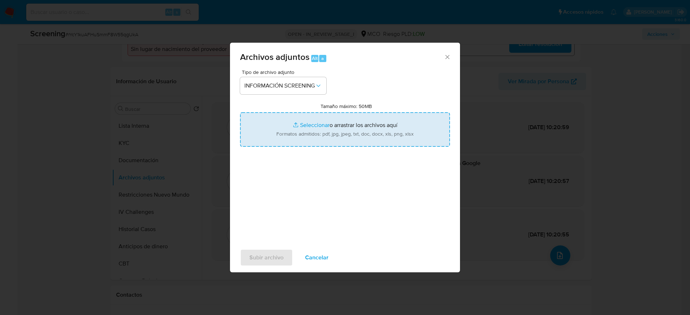
click at [286, 130] on input "Tamaño máximo: 50MB Seleccionar archivos" at bounding box center [345, 129] width 210 height 34
type input "C:\fakepath\_Arley Antonio Franco Fernandez_ - Buscar con Google.pdf"
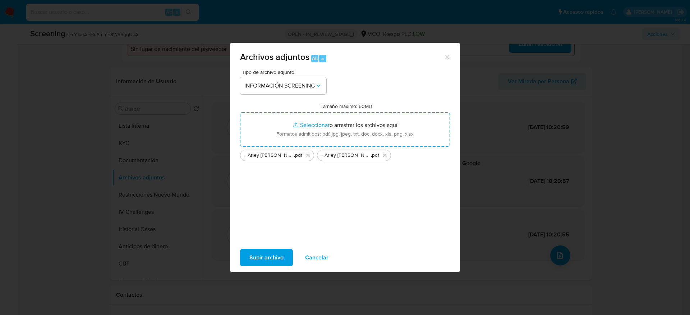
click at [276, 259] on span "Subir archivo" at bounding box center [266, 258] width 34 height 16
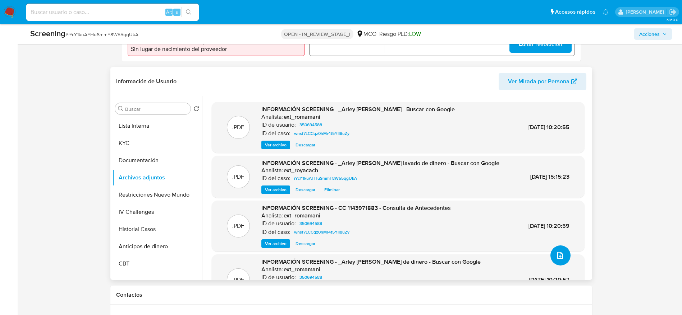
click at [555, 255] on icon "upload-file" at bounding box center [559, 255] width 9 height 9
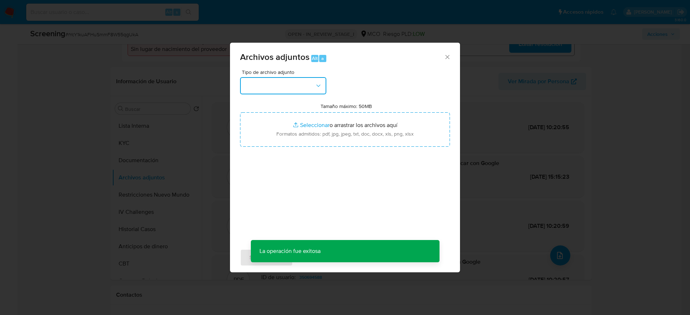
click at [299, 86] on button "button" at bounding box center [283, 85] width 86 height 17
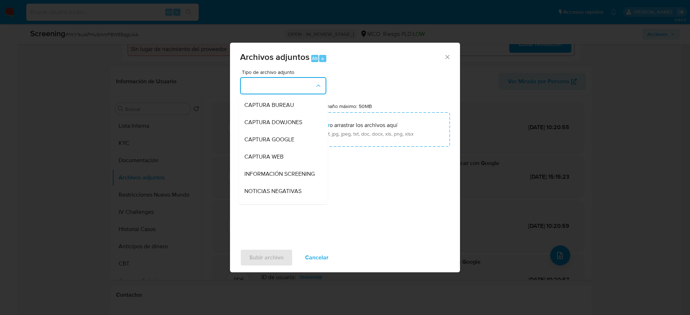
click at [306, 271] on div "Archivos adjuntos Alt a Tipo de archivo adjunto CAPTURA BUREAU CAPTURA DOWJONES…" at bounding box center [345, 158] width 230 height 230
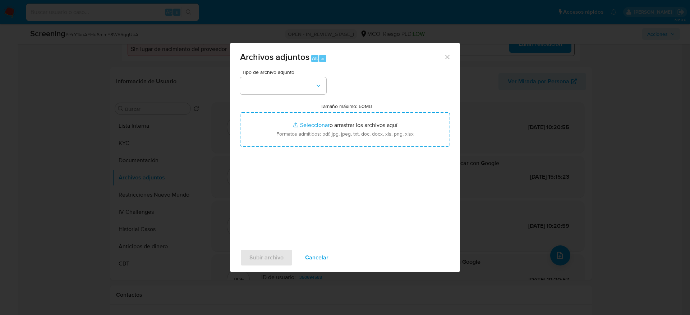
click at [312, 265] on span "Cancelar" at bounding box center [316, 258] width 23 height 16
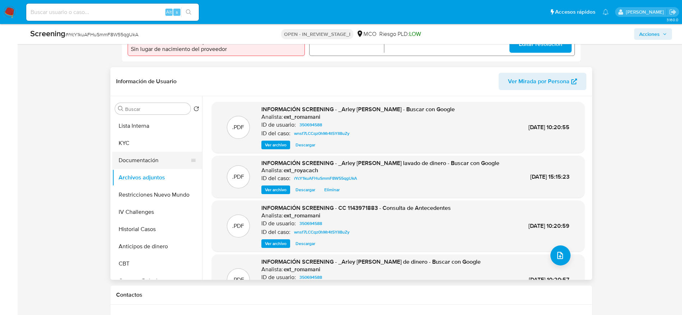
drag, startPoint x: 160, startPoint y: 140, endPoint x: 160, endPoint y: 157, distance: 16.9
click at [160, 140] on button "KYC" at bounding box center [157, 143] width 90 height 17
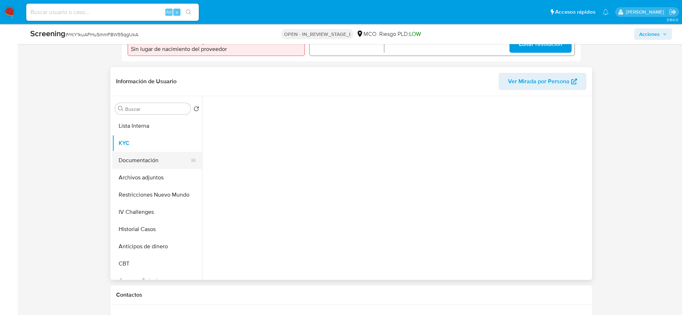
click at [162, 167] on button "Documentación" at bounding box center [154, 160] width 84 height 17
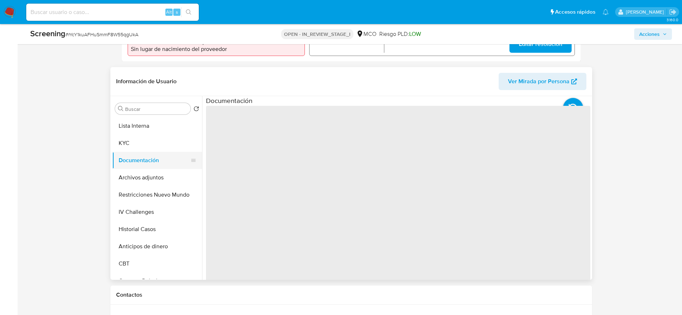
click at [162, 167] on button "Documentación" at bounding box center [154, 160] width 84 height 17
click at [165, 174] on button "Archivos adjuntos" at bounding box center [154, 177] width 84 height 17
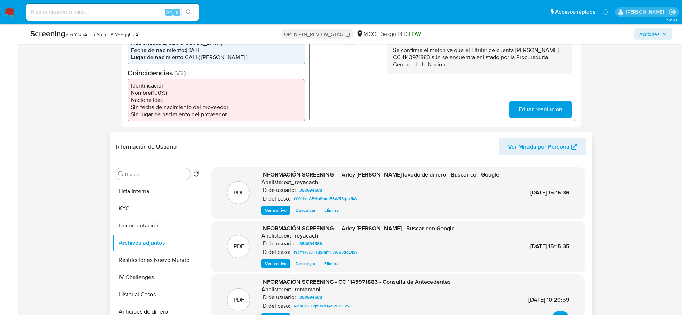
scroll to position [162, 0]
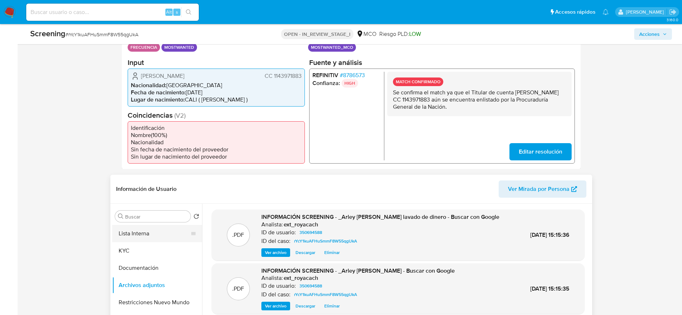
click at [157, 232] on button "Lista Interna" at bounding box center [154, 233] width 84 height 17
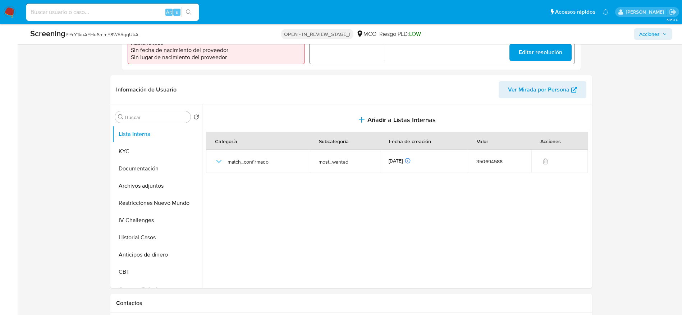
scroll to position [269, 0]
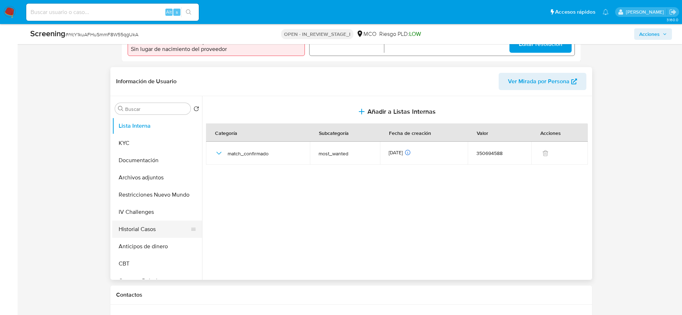
click at [154, 222] on button "Historial Casos" at bounding box center [154, 229] width 84 height 17
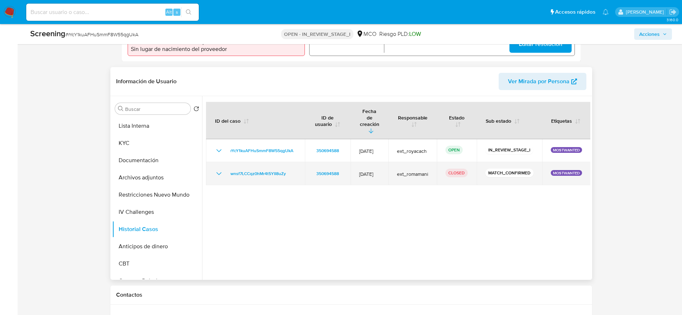
click at [223, 170] on div "wnsf7LCCqz0hMr4t5YII8uZy" at bounding box center [255, 174] width 82 height 9
click at [219, 170] on icon "Mostrar/Ocultar" at bounding box center [218, 174] width 9 height 9
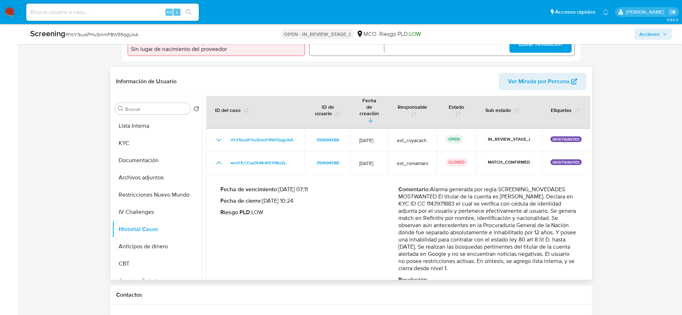
scroll to position [17, 0]
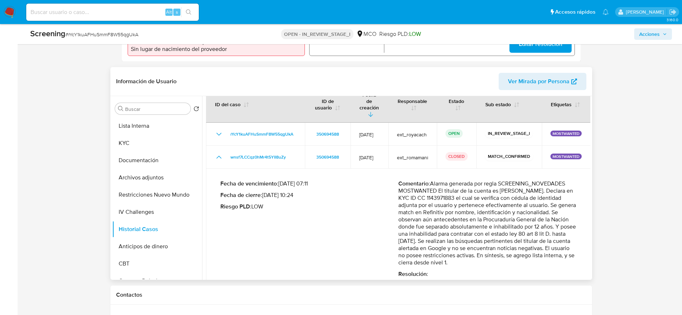
drag, startPoint x: 437, startPoint y: 184, endPoint x: 528, endPoint y: 249, distance: 111.8
click at [528, 249] on p "Comentario : Alarma generada por regla SCREENING_NOVEDADES MOSTWANTED El titula…" at bounding box center [487, 223] width 178 height 86
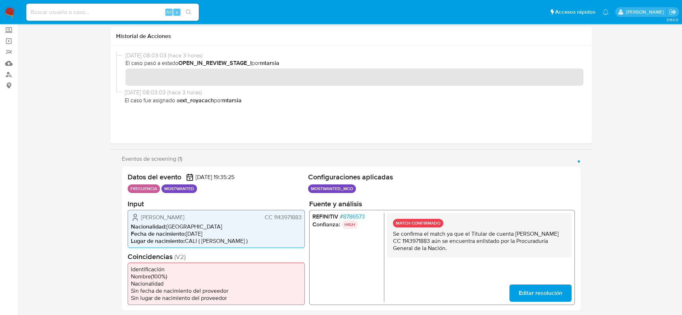
scroll to position [0, 0]
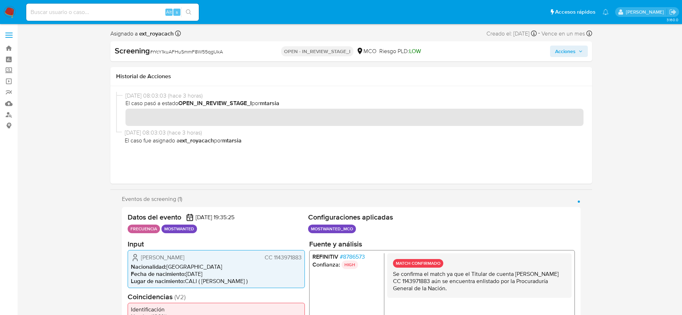
click at [567, 50] on span "Acciones" at bounding box center [565, 51] width 20 height 11
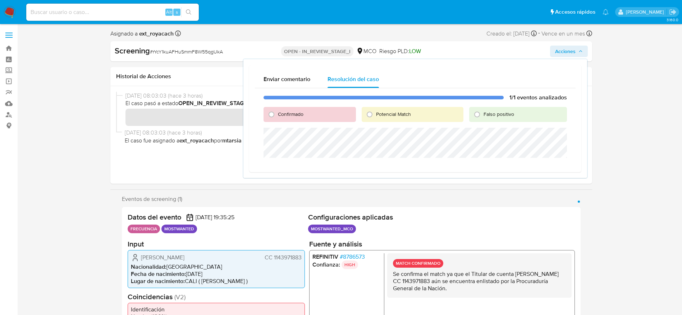
click at [288, 116] on span "Confirmado" at bounding box center [291, 114] width 26 height 7
click at [277, 116] on input "Confirmado" at bounding box center [271, 114] width 11 height 11
radio input "true"
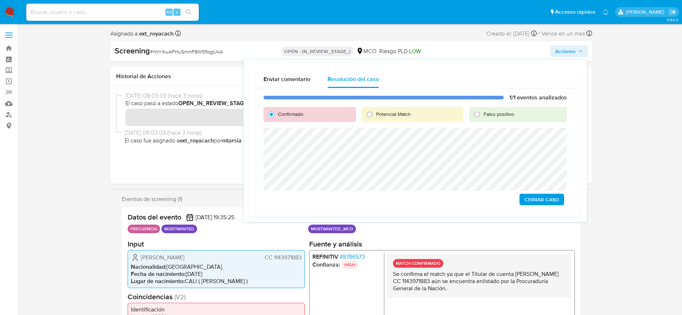
click at [536, 206] on div "1/1 eventos analizados Confirmado Potencial Match Falso positivo Cerrar Caso" at bounding box center [415, 149] width 320 height 123
click at [535, 201] on span "Cerrar Caso" at bounding box center [541, 200] width 34 height 10
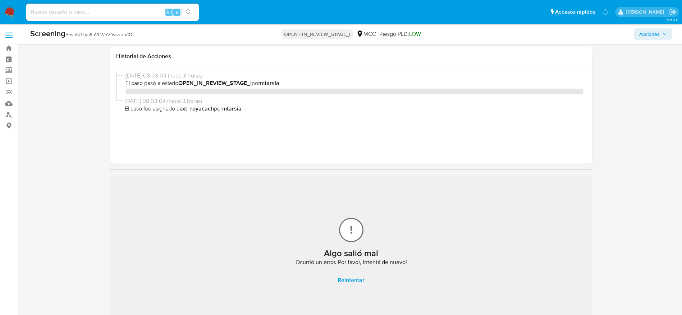
select select "10"
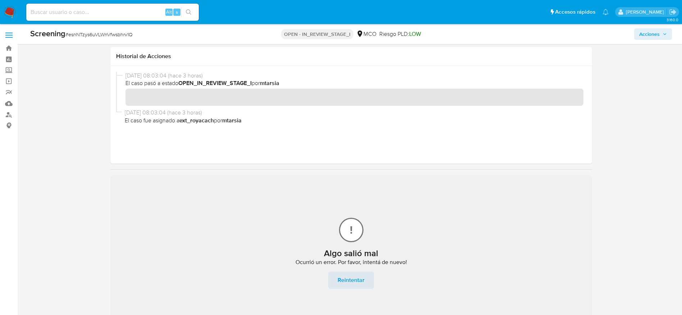
scroll to position [108, 0]
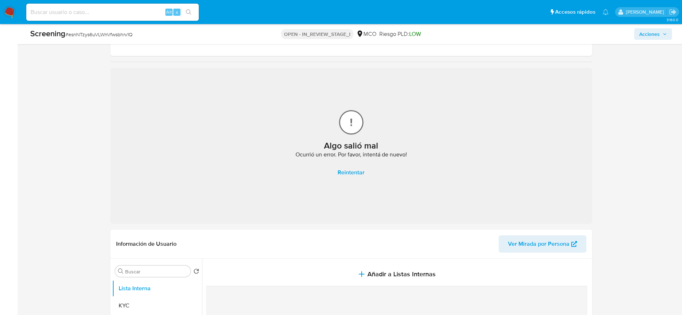
click at [351, 173] on span "Reintentar" at bounding box center [350, 173] width 27 height 16
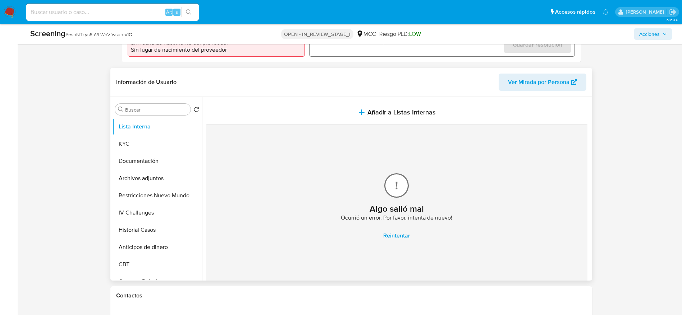
scroll to position [269, 0]
click at [395, 239] on span "Reintentar" at bounding box center [396, 235] width 27 height 16
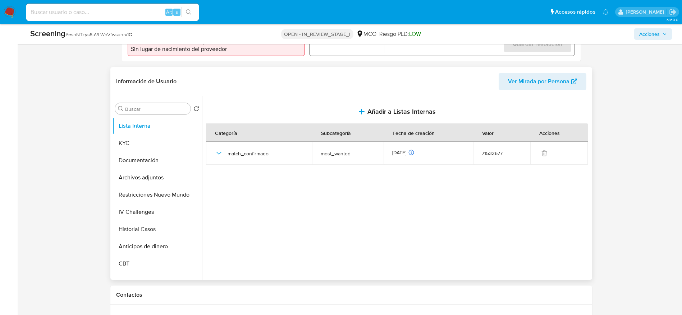
click at [96, 37] on span "# esnNTzys6uVLWnVfwsbhrv1Q" at bounding box center [98, 34] width 67 height 7
copy span "esnNTzys6uVLWnVfwsbhrv1Q"
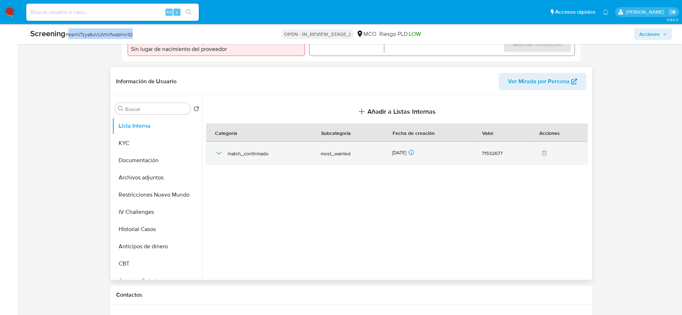
click at [216, 154] on icon "button" at bounding box center [218, 153] width 9 height 9
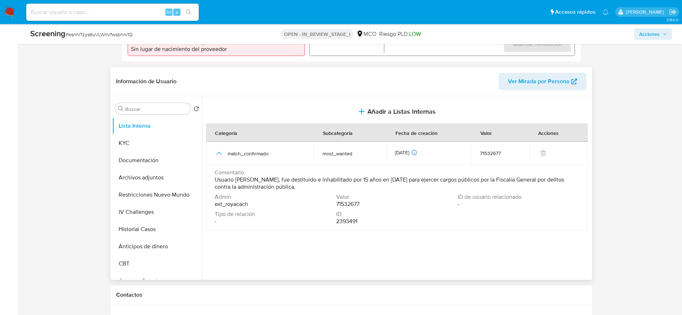
click at [361, 188] on span "Usuario [PERSON_NAME], fue destituido e inhabilitado por 15 años en [DATE] para…" at bounding box center [395, 183] width 363 height 14
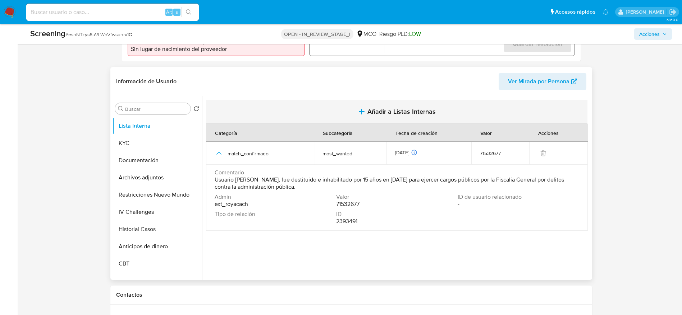
click at [391, 120] on button "Añadir a Listas Internas" at bounding box center [396, 112] width 381 height 24
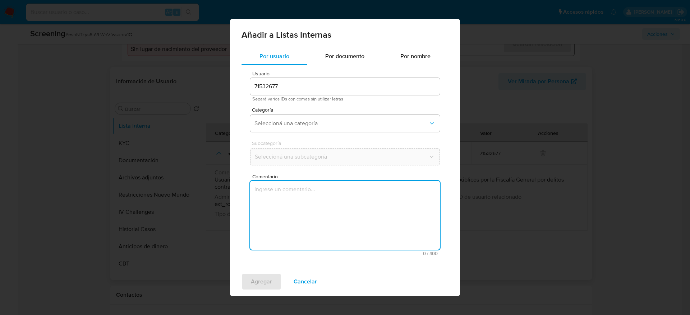
click at [378, 186] on textarea "Comentario" at bounding box center [345, 215] width 190 height 69
type textarea "Usuario [PERSON_NAME], fue destituido e inhabilitado por 15 años en [DATE] para…"
click at [354, 105] on div "Usuario 71532677 Separá varios IDs con comas sin utilizar letras Categoría Sele…" at bounding box center [344, 163] width 207 height 197
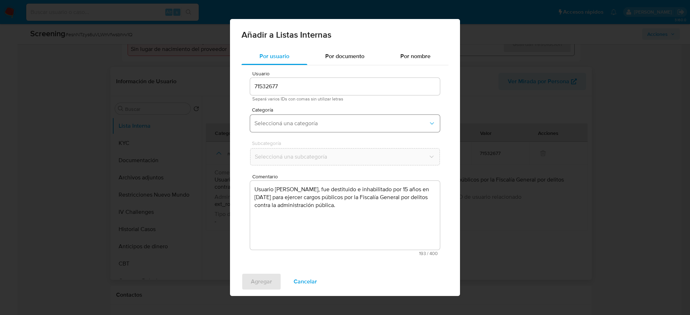
click at [351, 131] on button "Seleccioná una categoría" at bounding box center [345, 123] width 190 height 17
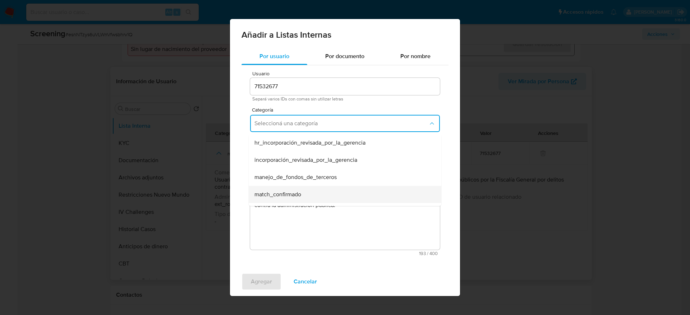
click at [322, 189] on div "match_confirmado" at bounding box center [342, 194] width 177 height 17
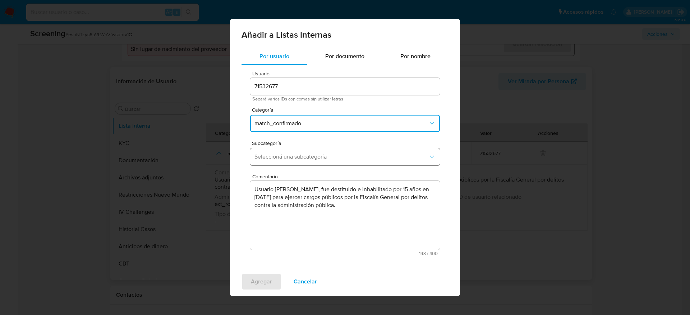
click at [329, 164] on button "Seleccioná una subcategoría" at bounding box center [345, 156] width 190 height 17
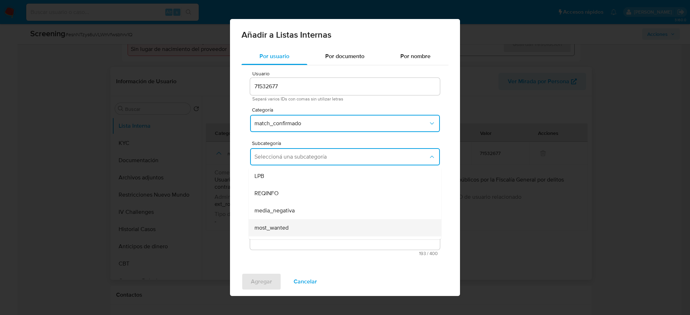
drag, startPoint x: 304, startPoint y: 218, endPoint x: 304, endPoint y: 222, distance: 4.3
click at [304, 220] on ul "LPB REQINFO media_negativa most_wanted pep rca sanctions_list" at bounding box center [345, 228] width 193 height 121
click at [304, 222] on div "most_wanted" at bounding box center [342, 228] width 177 height 17
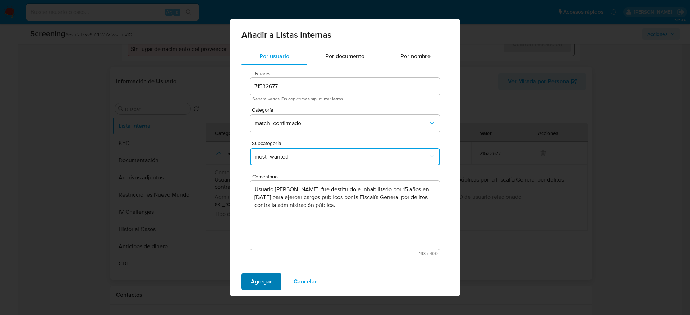
click at [262, 282] on span "Agregar" at bounding box center [261, 282] width 21 height 16
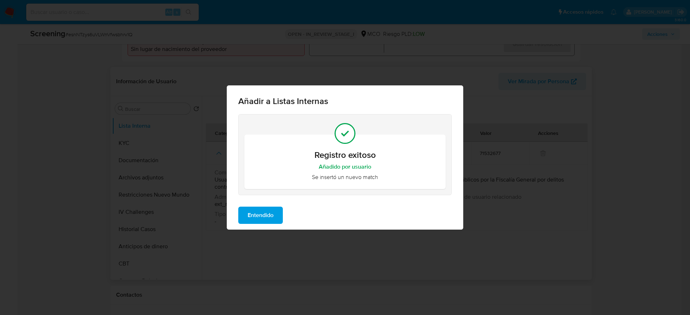
click at [266, 222] on span "Entendido" at bounding box center [261, 216] width 26 height 16
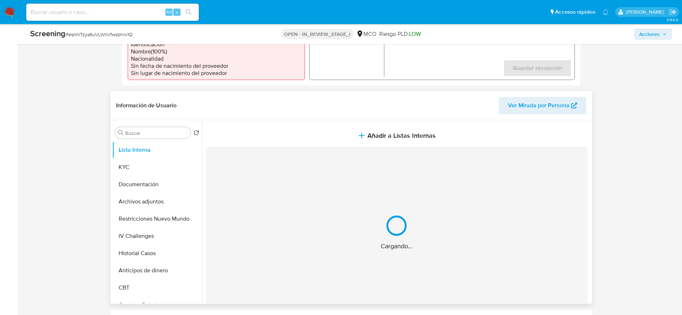
scroll to position [108, 0]
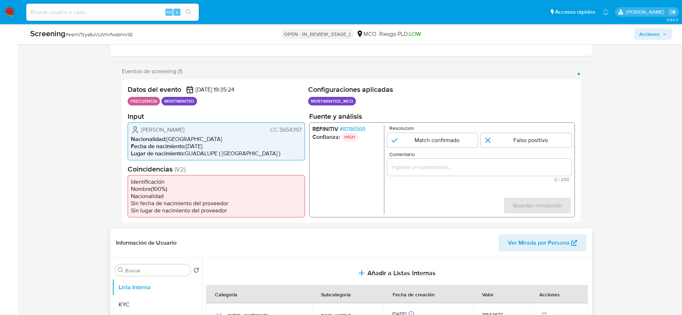
drag, startPoint x: 442, startPoint y: 140, endPoint x: 449, endPoint y: 163, distance: 24.2
click at [442, 141] on input "1 de 1" at bounding box center [432, 140] width 91 height 14
radio input "true"
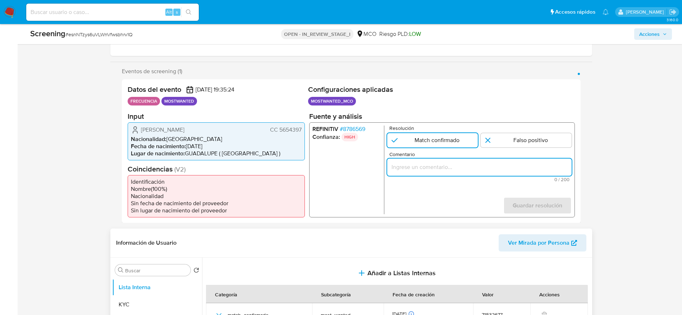
click at [449, 164] on input "Comentario" at bounding box center [479, 166] width 184 height 9
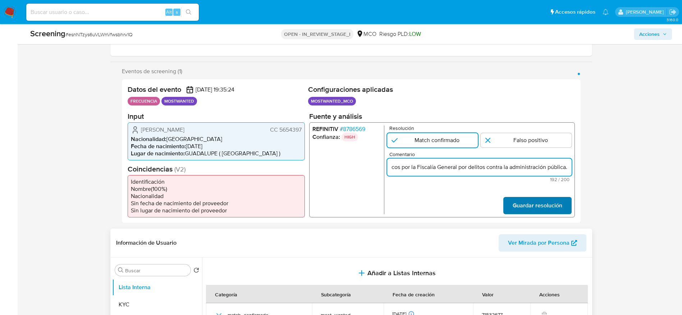
type input "Usuario [PERSON_NAME], fue destituido e inhabilitado por 15 años en [DATE] para…"
click at [527, 198] on span "Guardar resolución" at bounding box center [537, 206] width 50 height 16
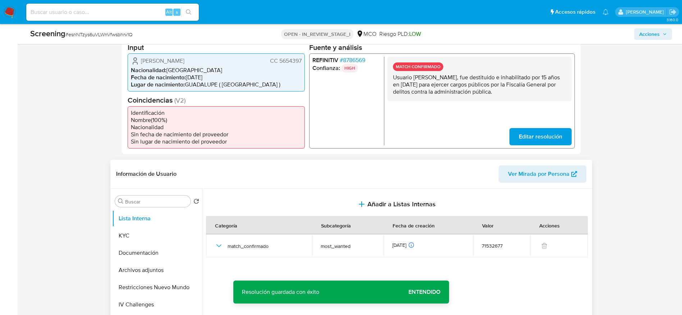
scroll to position [216, 0]
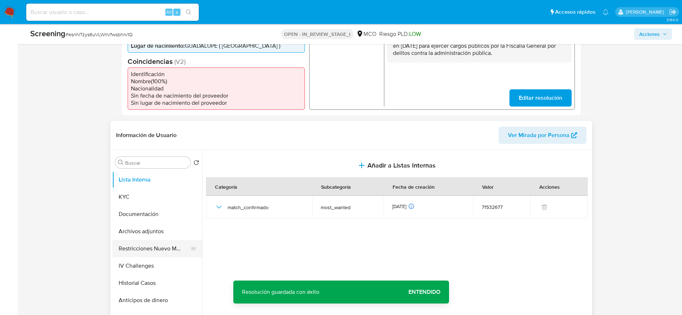
click at [150, 249] on button "Restricciones Nuevo Mundo" at bounding box center [154, 248] width 84 height 17
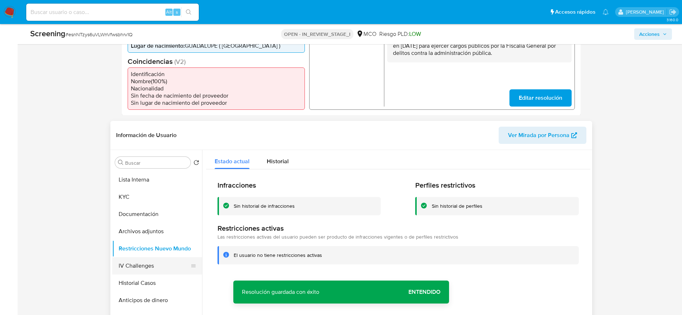
click at [158, 274] on button "IV Challenges" at bounding box center [154, 266] width 84 height 17
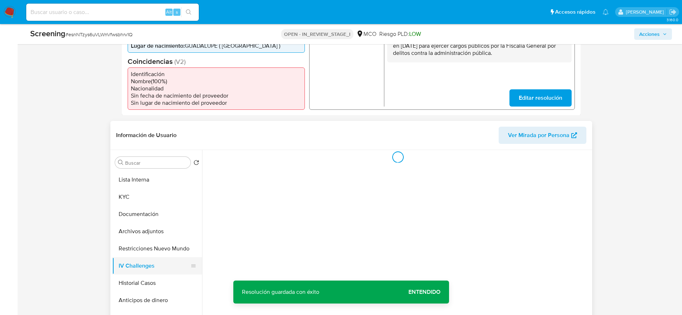
click at [158, 274] on button "IV Challenges" at bounding box center [154, 266] width 84 height 17
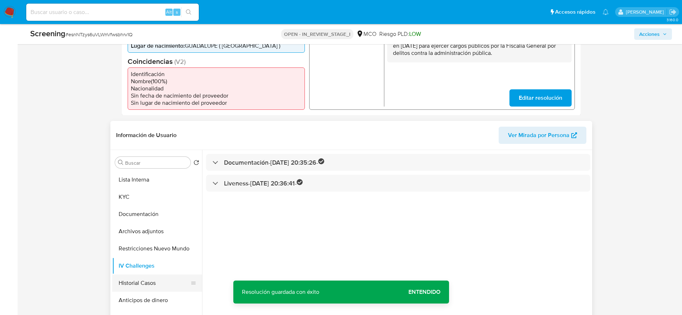
click at [159, 282] on button "Historial Casos" at bounding box center [154, 283] width 84 height 17
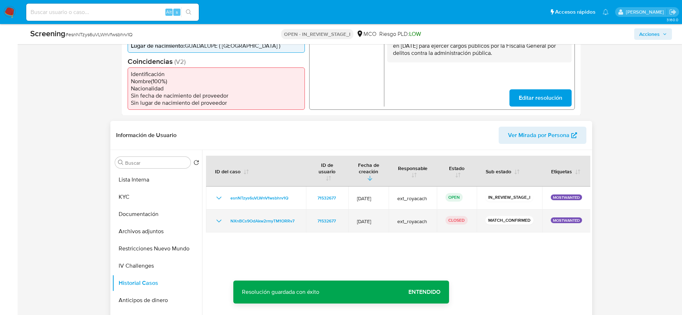
click at [220, 219] on icon "Mostrar/Ocultar" at bounding box center [218, 221] width 9 height 9
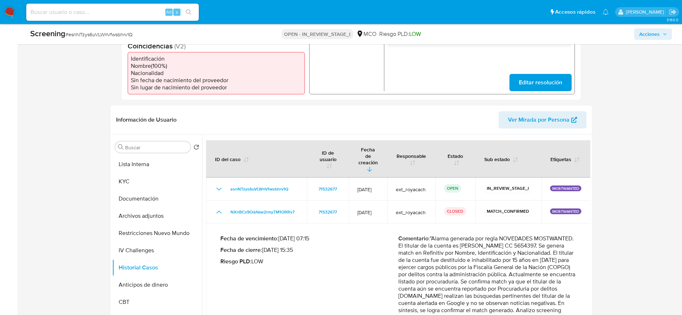
scroll to position [162, 0]
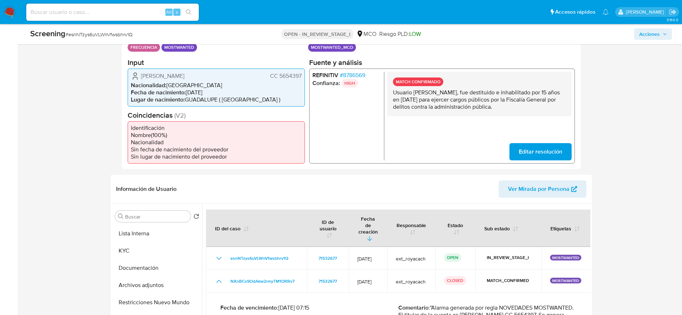
click at [175, 77] on span "Edinson Garcia Marin" at bounding box center [162, 75] width 43 height 7
click at [146, 276] on button "Documentación" at bounding box center [154, 268] width 84 height 17
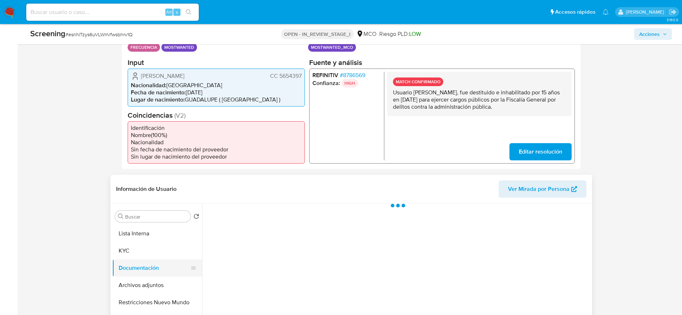
click at [146, 276] on button "Documentación" at bounding box center [154, 268] width 84 height 17
click at [147, 277] on button "Archivos adjuntos" at bounding box center [154, 285] width 84 height 17
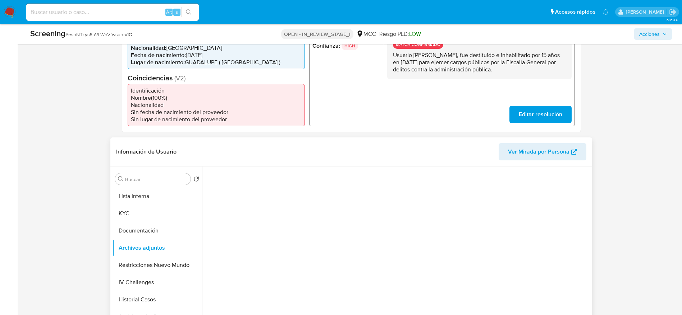
scroll to position [216, 0]
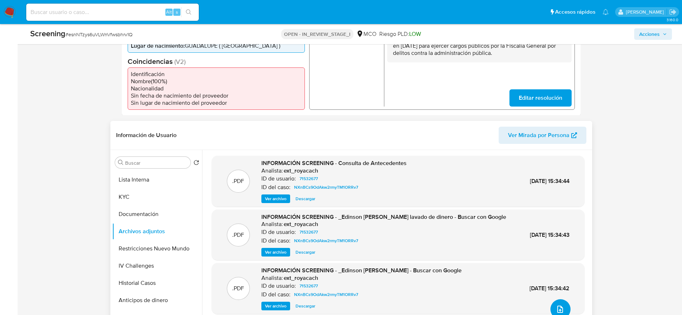
click at [557, 305] on icon "upload-file" at bounding box center [559, 309] width 9 height 9
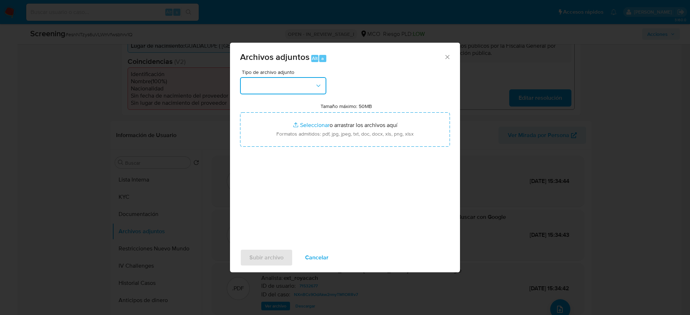
click at [308, 87] on button "button" at bounding box center [283, 85] width 86 height 17
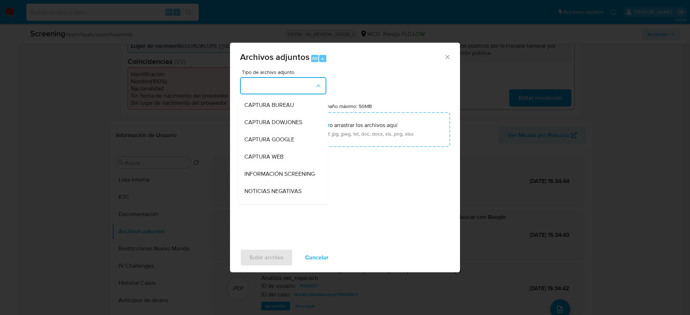
drag, startPoint x: 287, startPoint y: 170, endPoint x: 291, endPoint y: 154, distance: 16.2
click at [287, 170] on div "INFORMACIÓN SCREENING" at bounding box center [280, 174] width 73 height 17
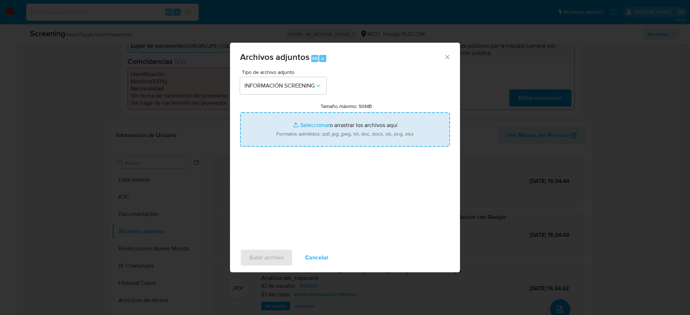
click at [300, 131] on input "Tamaño máximo: 50MB Seleccionar archivos" at bounding box center [345, 129] width 210 height 34
type input "C:\fakepath\_Edinson Garcia Marin_ - Buscar con Google.pdf"
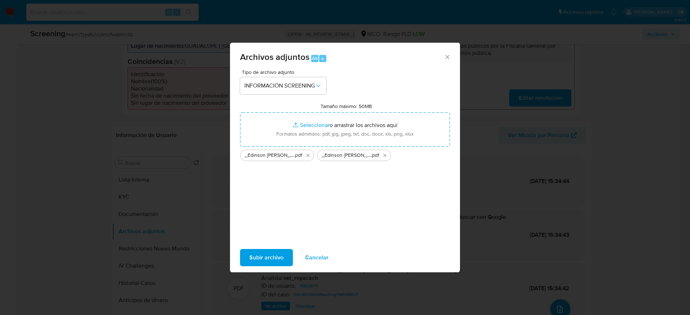
click at [271, 262] on span "Subir archivo" at bounding box center [266, 258] width 34 height 16
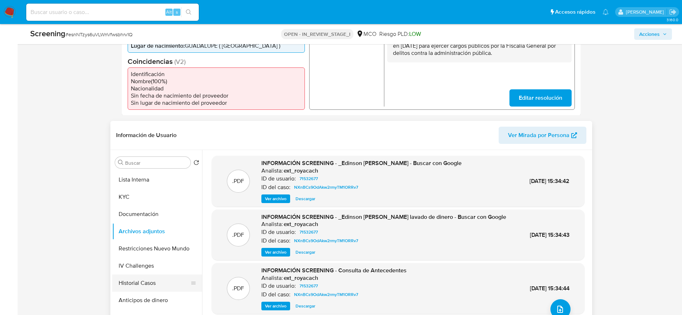
click at [143, 285] on button "Historial Casos" at bounding box center [154, 283] width 84 height 17
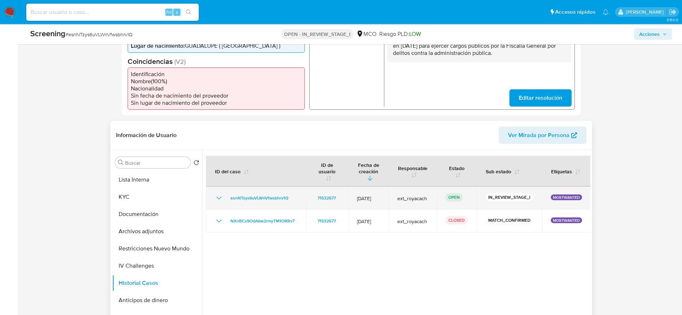
drag, startPoint x: 218, startPoint y: 224, endPoint x: 340, endPoint y: 190, distance: 126.8
click at [218, 224] on icon "Mostrar/Ocultar" at bounding box center [218, 221] width 9 height 9
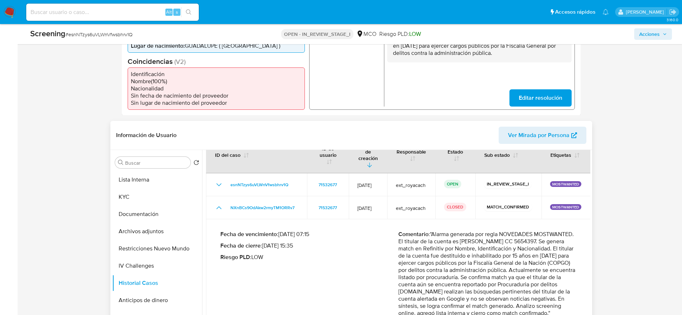
scroll to position [30, 0]
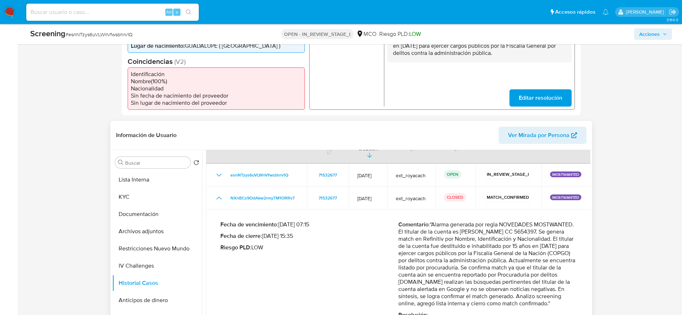
drag, startPoint x: 435, startPoint y: 222, endPoint x: 488, endPoint y: 280, distance: 78.6
click at [488, 280] on p "Comentario : "Alarma generada por regla NOVEDADES MOSTWANTED. El titular de la …" at bounding box center [487, 264] width 178 height 86
drag, startPoint x: 438, startPoint y: 218, endPoint x: 503, endPoint y: 303, distance: 106.9
click at [503, 303] on p "Comentario : "Alarma generada por regla NOVEDADES MOSTWANTED. El titular de la …" at bounding box center [487, 264] width 178 height 86
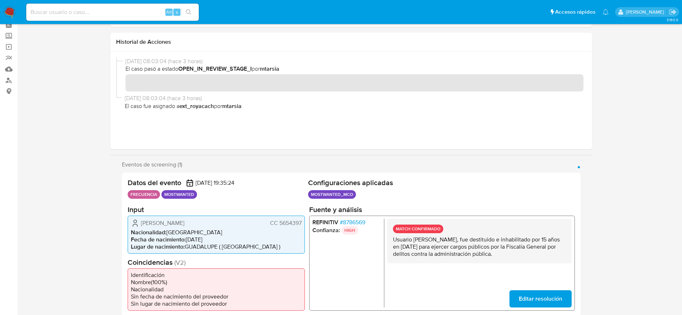
scroll to position [0, 0]
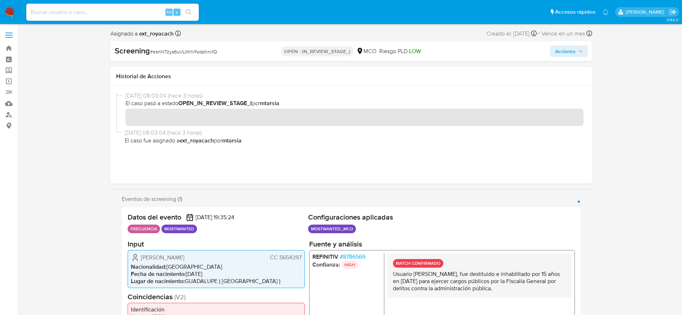
click at [577, 53] on span "Acciones" at bounding box center [569, 51] width 28 height 10
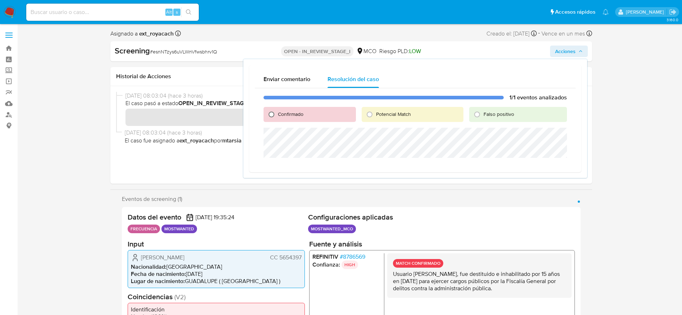
click at [276, 113] on input "Confirmado" at bounding box center [271, 114] width 11 height 11
radio input "true"
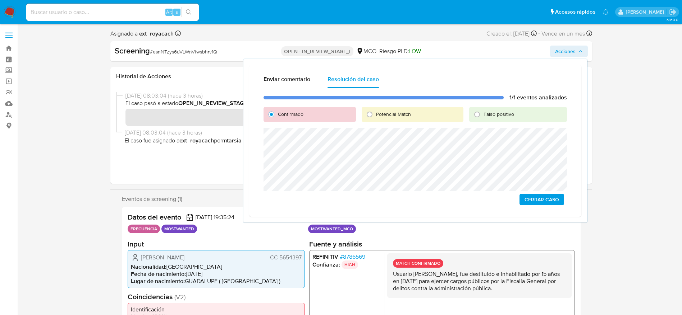
click at [533, 199] on span "Cerrar Caso" at bounding box center [541, 200] width 34 height 10
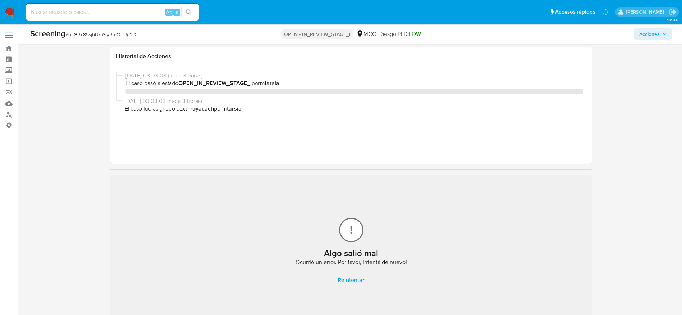
select select "10"
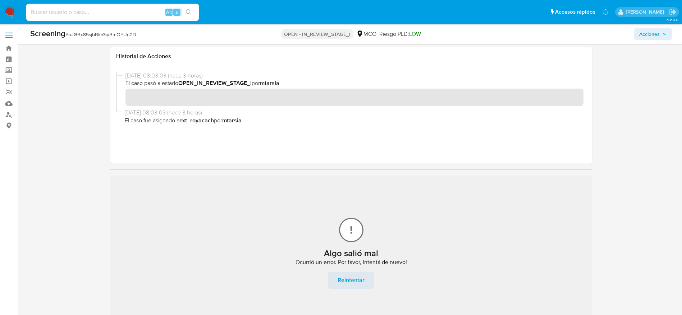
scroll to position [162, 0]
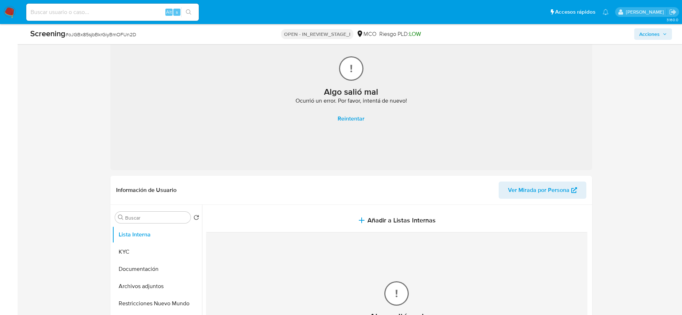
click at [352, 113] on span "Reintentar" at bounding box center [350, 119] width 27 height 16
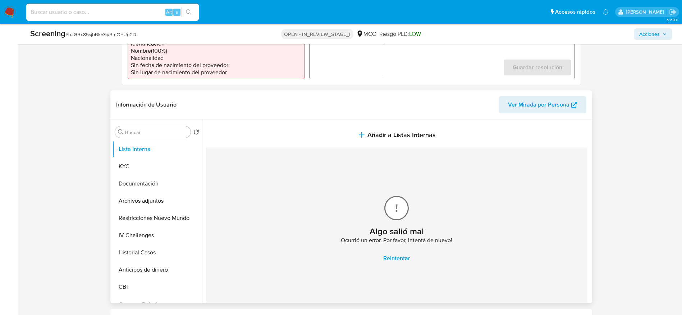
scroll to position [269, 0]
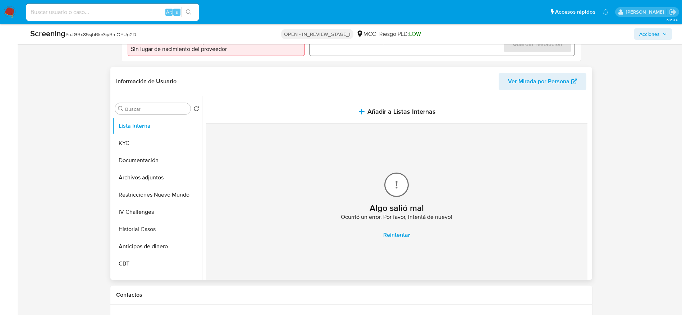
click at [397, 234] on span "Reintentar" at bounding box center [396, 235] width 27 height 16
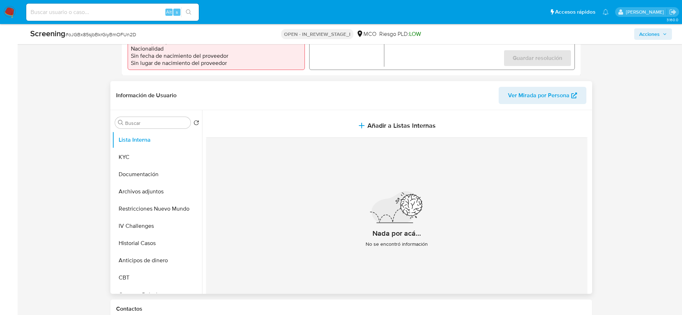
scroll to position [108, 0]
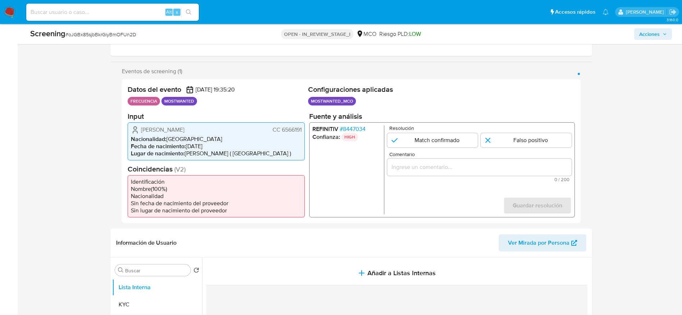
click at [126, 37] on span "# oJGBx85sjbBkrGiyBmOFUn2D" at bounding box center [100, 34] width 71 height 7
copy span "oJGBx85sjbBkrGiyBmOFUn2D"
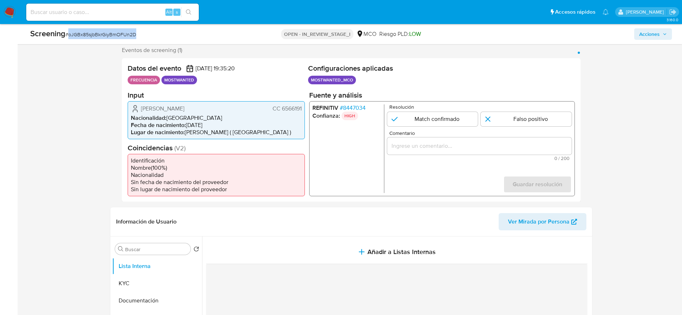
scroll to position [162, 0]
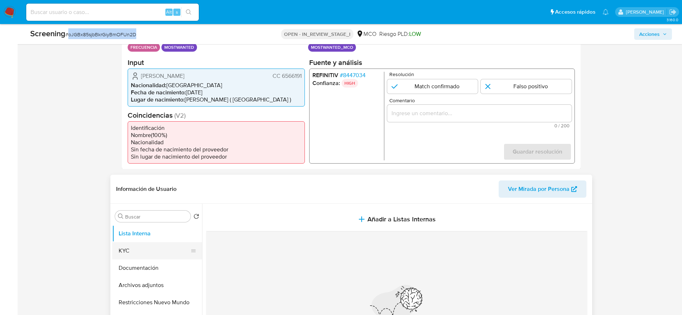
click at [154, 253] on button "KYC" at bounding box center [154, 251] width 84 height 17
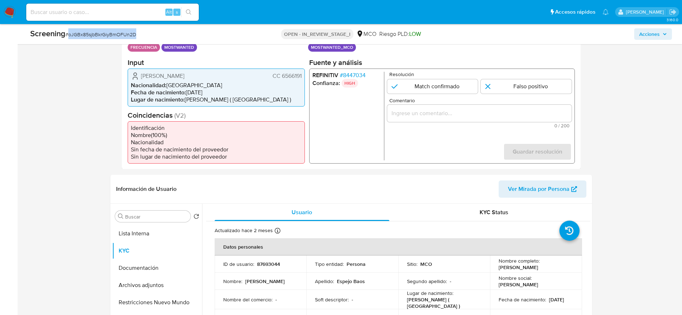
copy span "oJGBx85sjbBkrGiyBmOFUn2D"
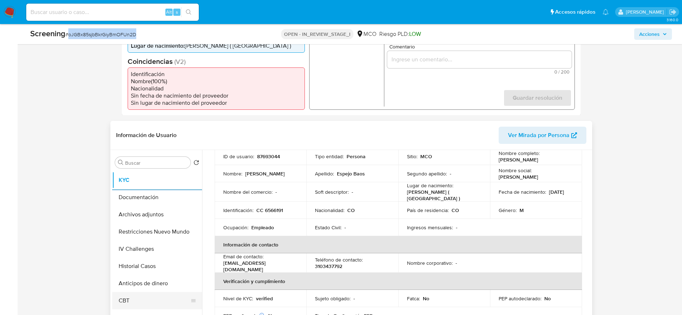
scroll to position [0, 0]
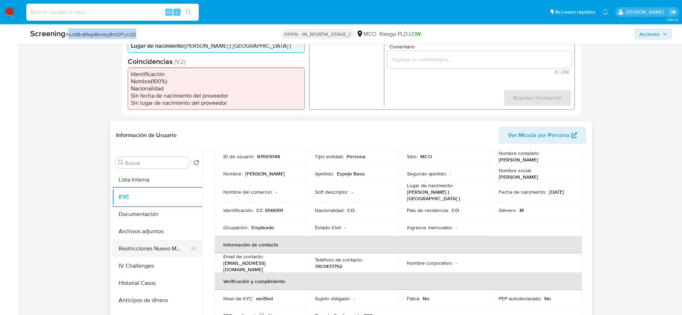
click at [167, 245] on button "Restricciones Nuevo Mundo" at bounding box center [154, 248] width 84 height 17
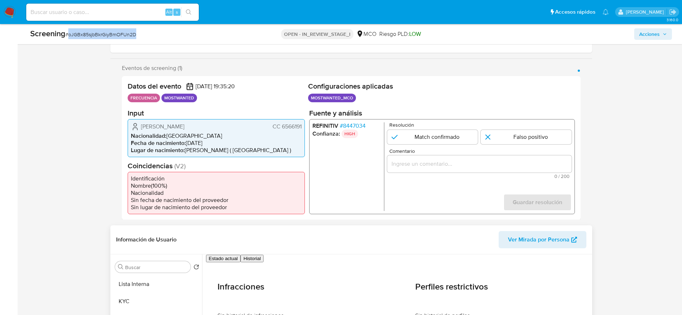
scroll to position [108, 0]
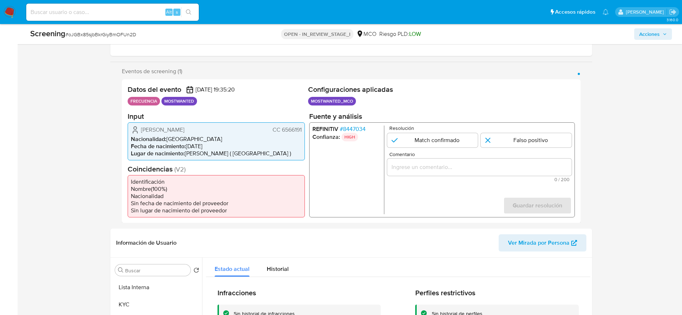
click at [286, 126] on span "CC 6566191" at bounding box center [286, 129] width 29 height 7
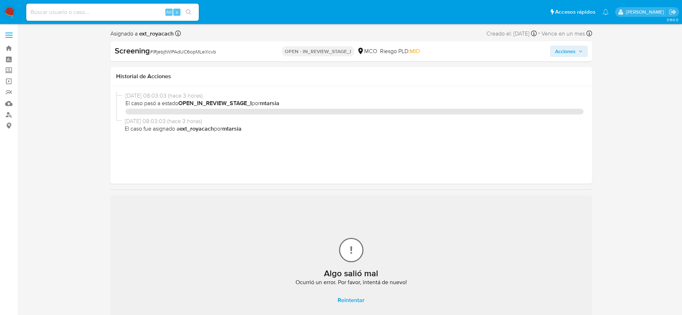
select select "10"
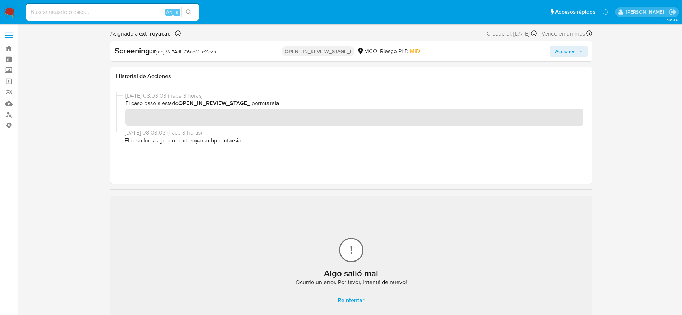
click at [365, 301] on button "Reintentar" at bounding box center [351, 300] width 46 height 17
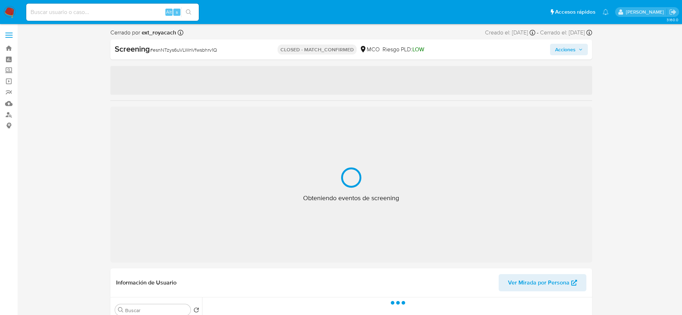
select select "10"
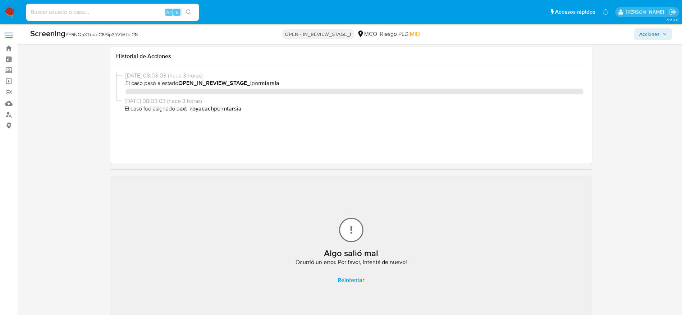
select select "10"
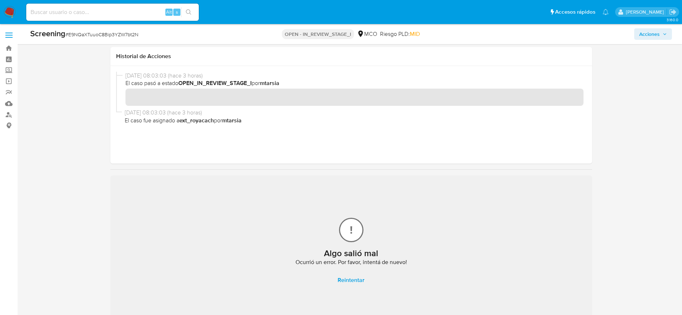
scroll to position [162, 0]
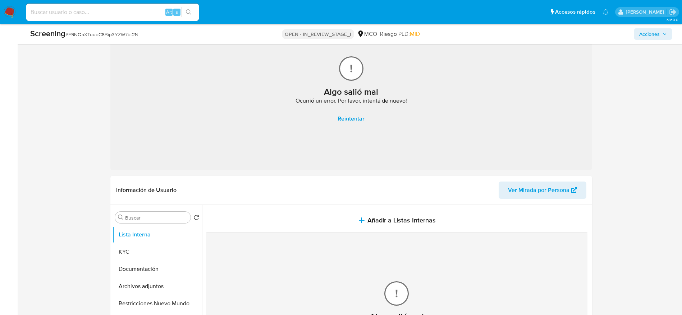
click at [347, 119] on span "Reintentar" at bounding box center [350, 119] width 27 height 16
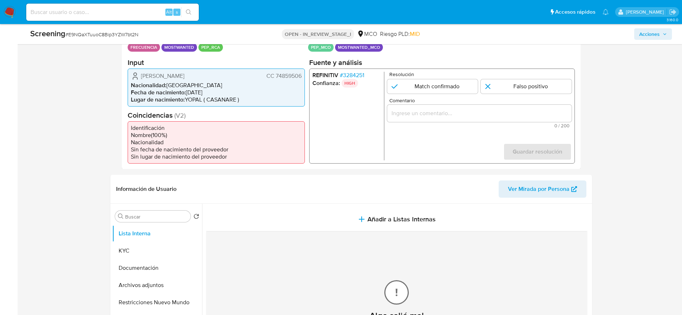
click at [296, 77] on span "CC 74859506" at bounding box center [283, 75] width 35 height 7
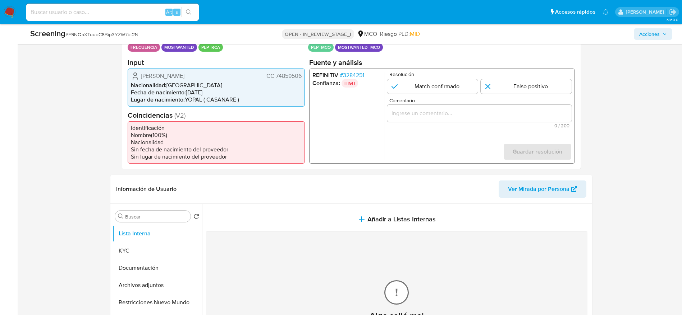
click at [296, 77] on span "CC 74859506" at bounding box center [283, 75] width 35 height 7
click at [284, 106] on div "Paulo Cesar Rivera Inocencio CC 74859506 Nacionalidad : Colombia Fecha de nacim…" at bounding box center [216, 87] width 177 height 38
click at [294, 65] on h2 "Input" at bounding box center [216, 62] width 177 height 9
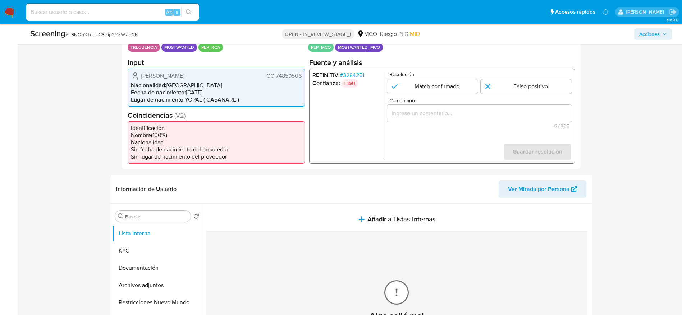
click at [295, 75] on span "CC 74859506" at bounding box center [283, 75] width 35 height 7
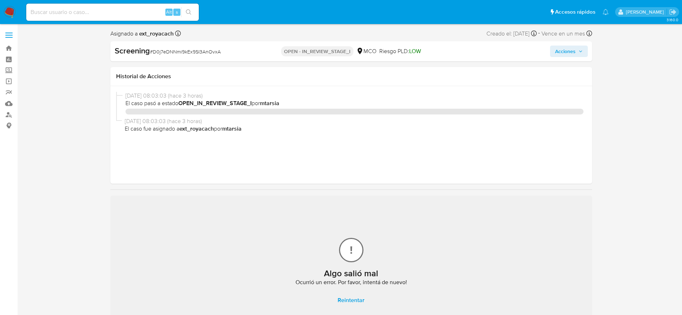
select select "10"
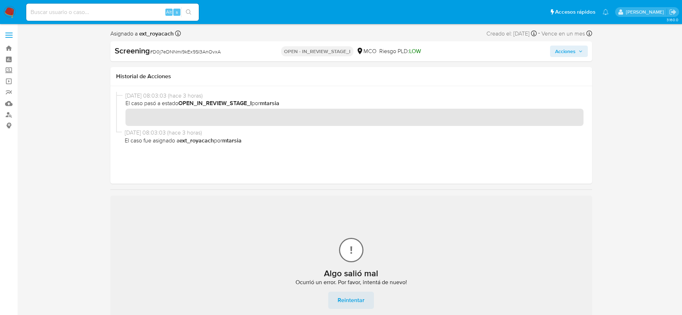
scroll to position [108, 0]
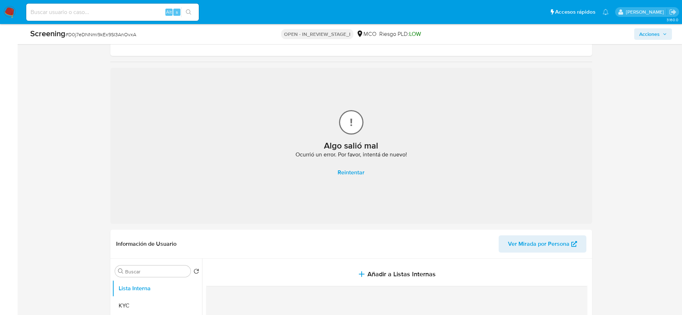
click at [345, 169] on span "Reintentar" at bounding box center [350, 173] width 27 height 16
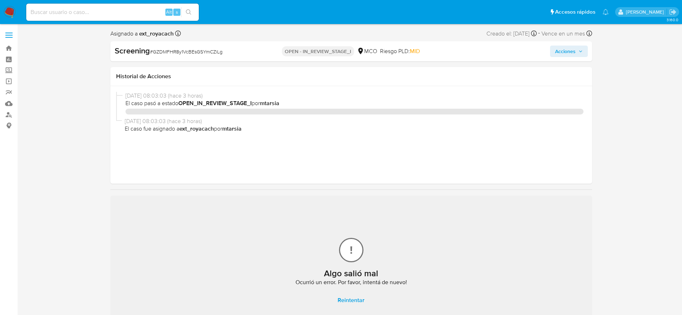
select select "10"
click at [345, 301] on span "Reintentar" at bounding box center [350, 301] width 27 height 16
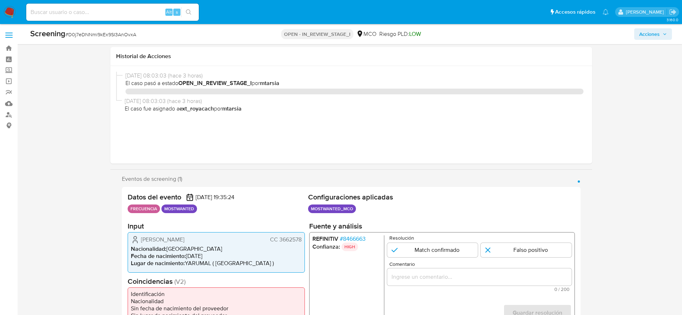
select select "10"
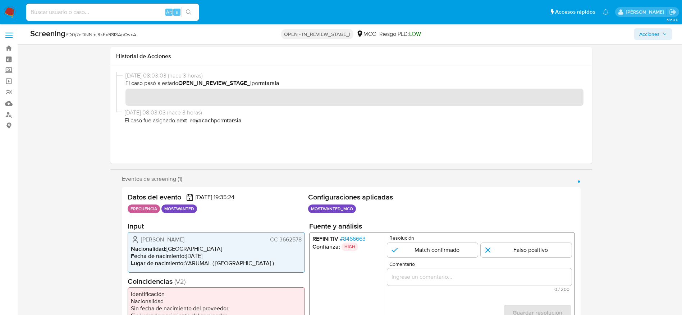
scroll to position [108, 0]
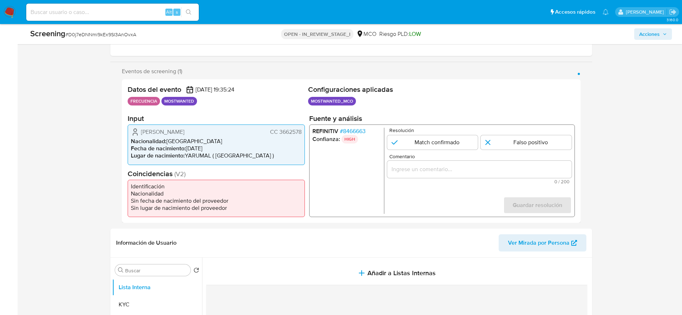
click at [291, 126] on div "[PERSON_NAME] CC 3662578 Nacionalidad : [DEMOGRAPHIC_DATA] Fecha de nacimiento …" at bounding box center [216, 145] width 177 height 40
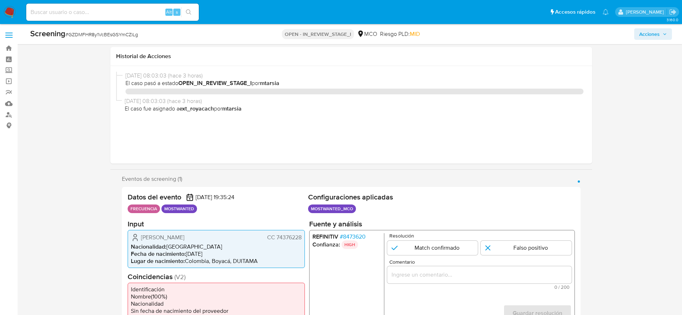
select select "10"
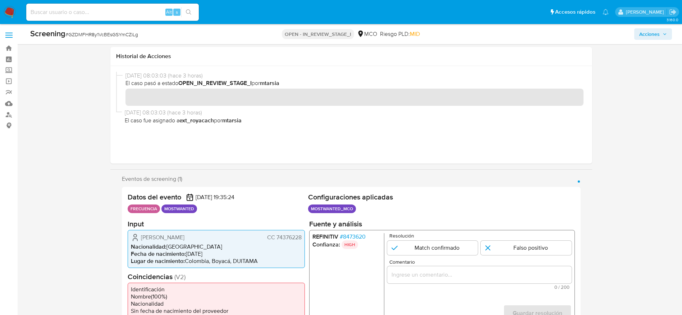
scroll to position [108, 0]
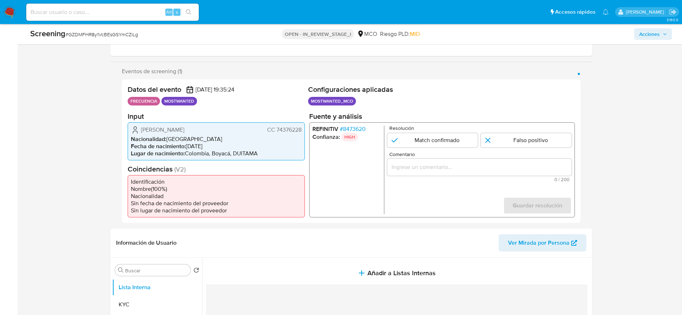
click at [285, 130] on span "CC 74376228" at bounding box center [284, 129] width 34 height 7
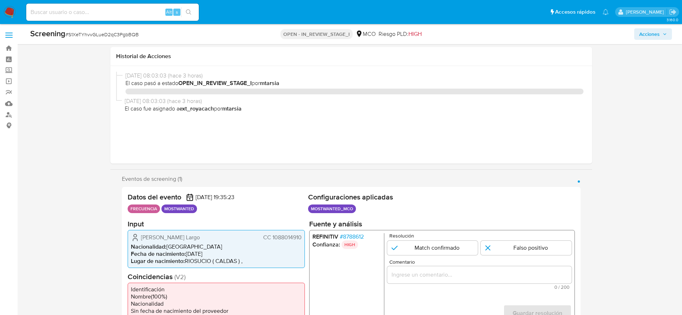
select select "10"
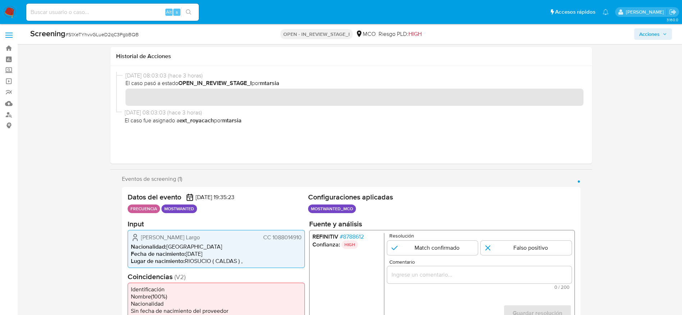
scroll to position [162, 0]
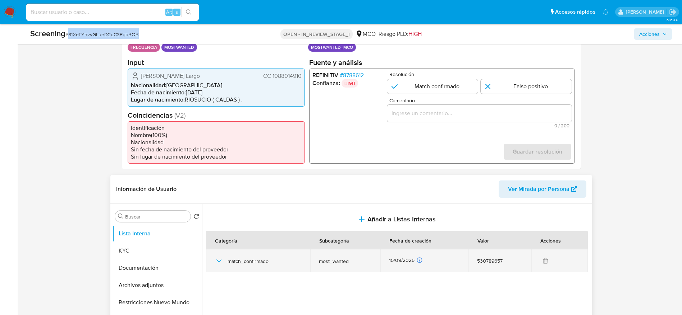
click at [221, 260] on icon "button" at bounding box center [218, 261] width 9 height 9
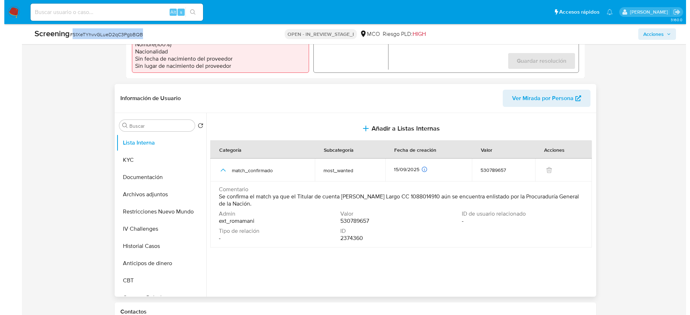
scroll to position [269, 0]
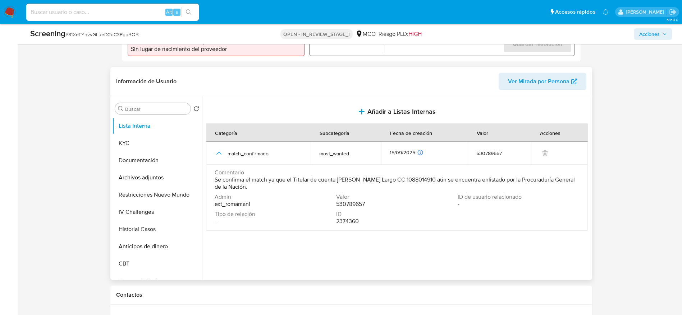
click at [217, 174] on span "Comentario" at bounding box center [395, 172] width 363 height 7
drag, startPoint x: 215, startPoint y: 181, endPoint x: 267, endPoint y: 188, distance: 52.5
click at [267, 188] on span "Se confirma el match ya que el Titular de cuenta [PERSON_NAME] Largo CC 1088014…" at bounding box center [395, 183] width 363 height 14
click at [296, 182] on span "Se confirma el match ya que el Titular de cuenta Brahian Alexis Bueno Largo CC …" at bounding box center [395, 183] width 363 height 14
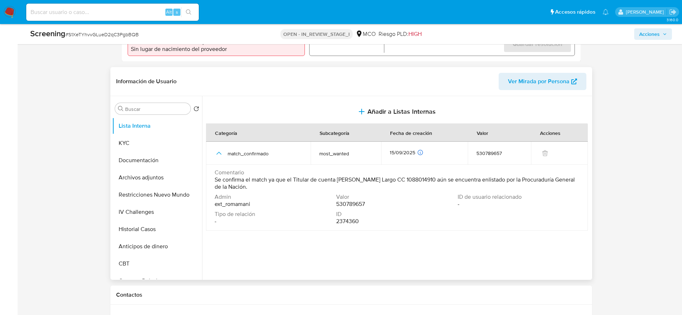
click at [296, 182] on span "Se confirma el match ya que el Titular de cuenta Brahian Alexis Bueno Largo CC …" at bounding box center [395, 183] width 363 height 14
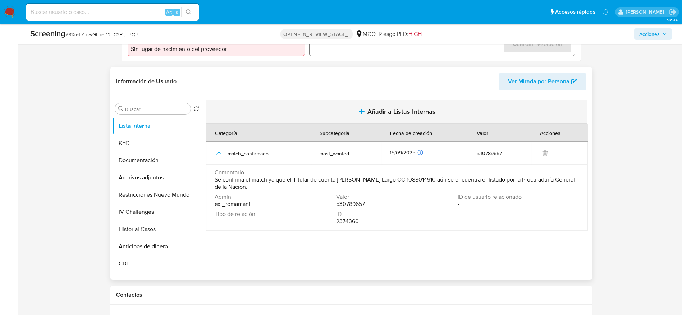
click at [367, 117] on button "Añadir a Listas Internas" at bounding box center [396, 112] width 381 height 24
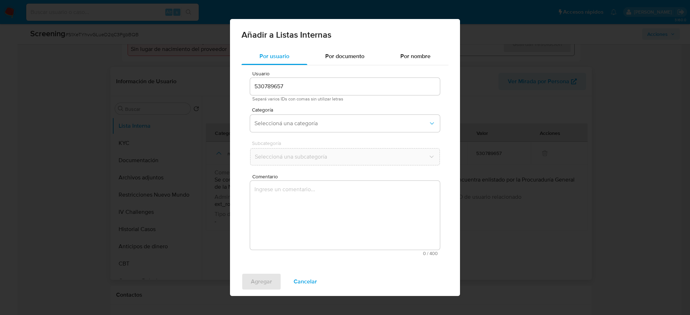
click at [335, 187] on textarea "Comentario" at bounding box center [345, 215] width 190 height 69
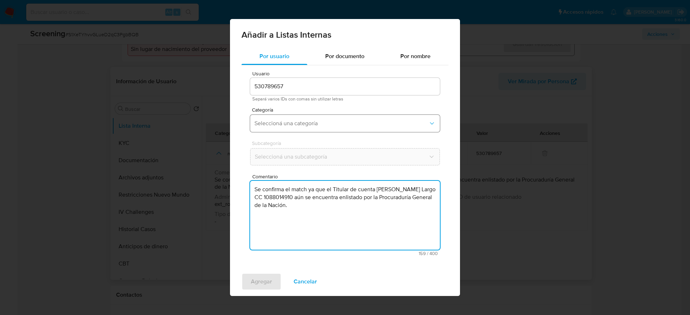
type textarea "Se confirma el match ya que el Titular de cuenta Brahian Alexis Bueno Largo CC …"
click at [333, 124] on span "Seleccioná una categoría" at bounding box center [341, 123] width 174 height 7
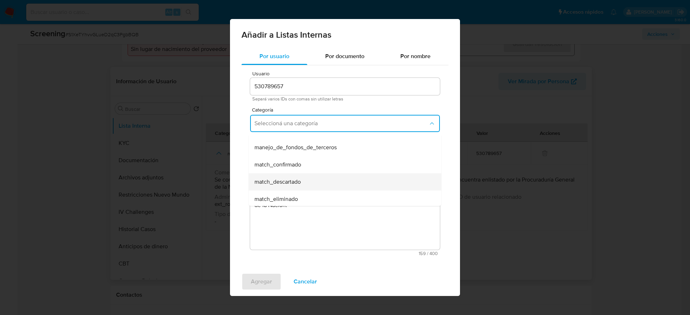
scroll to position [54, 0]
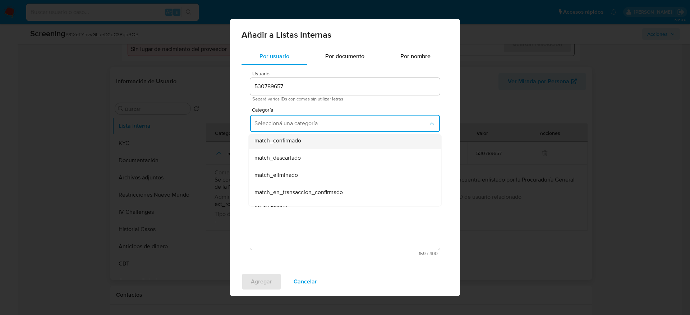
click at [314, 138] on div "match_confirmado" at bounding box center [342, 140] width 177 height 17
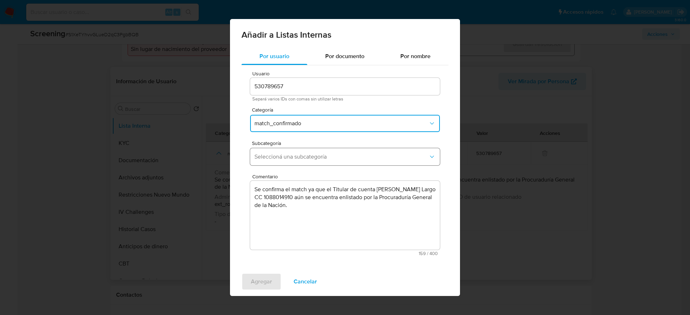
click at [311, 151] on button "Seleccioná una subcategoría" at bounding box center [345, 156] width 190 height 17
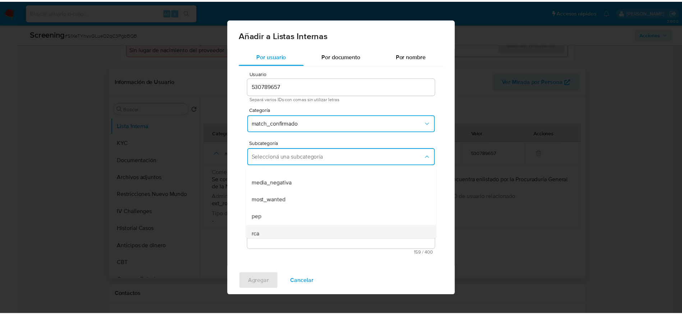
scroll to position [49, 0]
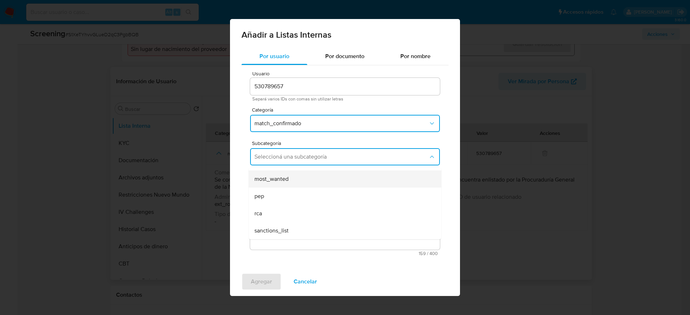
click at [288, 186] on div "most_wanted" at bounding box center [342, 179] width 177 height 17
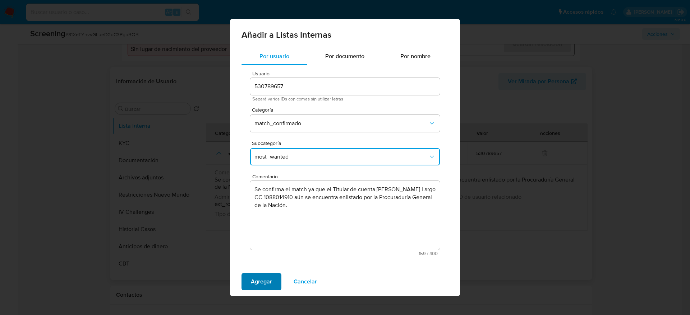
click at [263, 279] on span "Agregar" at bounding box center [261, 282] width 21 height 16
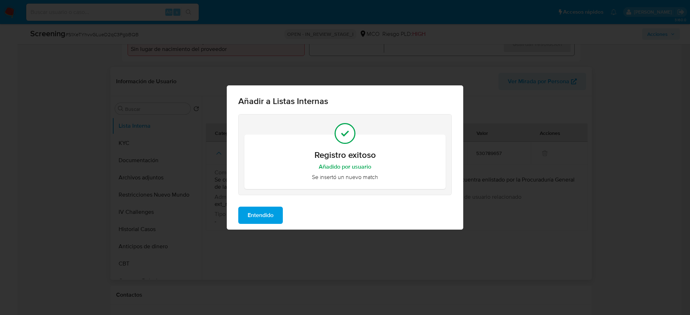
click at [253, 216] on span "Entendido" at bounding box center [261, 216] width 26 height 16
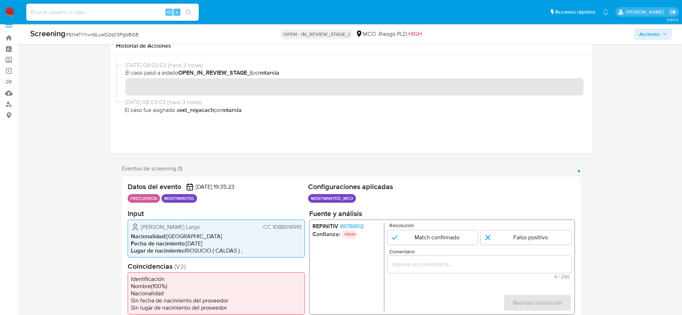
scroll to position [0, 0]
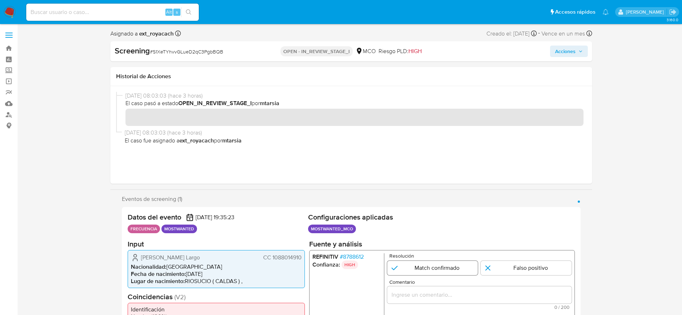
click at [467, 267] on input "1 de 1" at bounding box center [432, 268] width 91 height 14
radio input "true"
click at [469, 286] on div "Comentario 0 / 200 200 caracteres restantes" at bounding box center [479, 295] width 184 height 30
click at [470, 295] on input "Comentario" at bounding box center [479, 294] width 184 height 9
paste input "Se confirma el match ya que el Titular de cuenta Brahian Alexis Bueno Largo CC …"
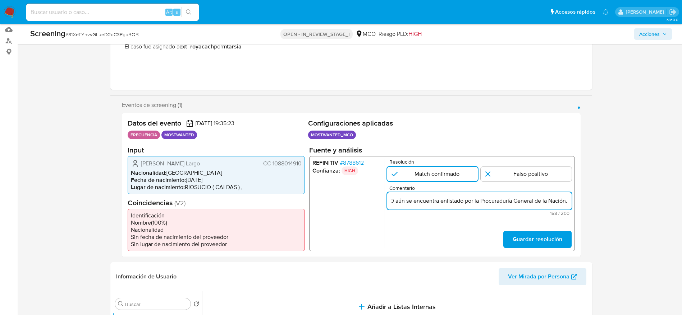
scroll to position [108, 0]
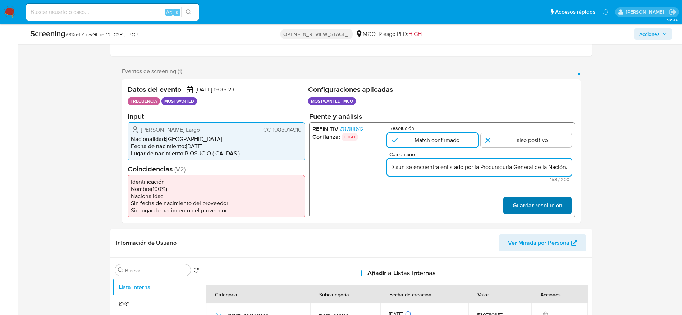
type input "Se confirma el match ya que el Titular de cuenta Brahian Alexis Bueno Largo CC …"
click at [566, 213] on button "Guardar resolución" at bounding box center [537, 205] width 68 height 17
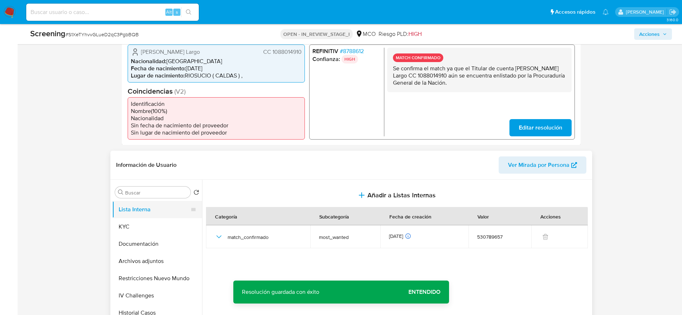
scroll to position [108, 0]
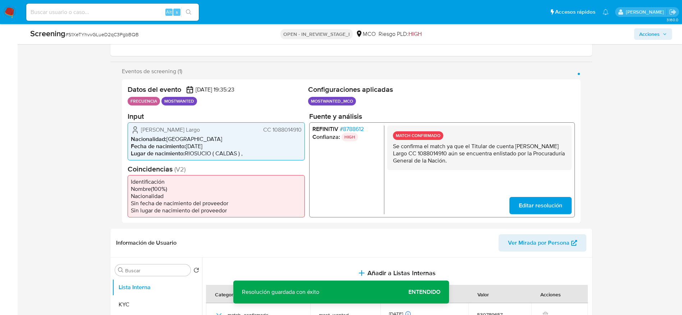
click at [180, 120] on h2 "Input" at bounding box center [216, 116] width 177 height 9
click at [179, 131] on span "Brahian Alexis Bueno Largo" at bounding box center [170, 129] width 59 height 7
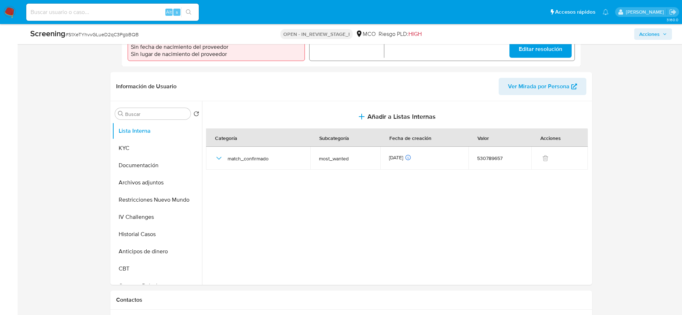
scroll to position [269, 0]
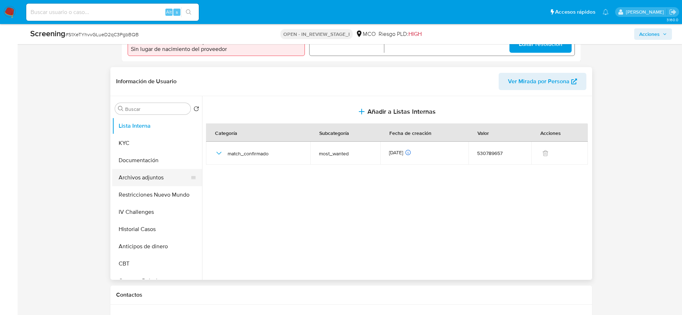
click at [160, 172] on button "Archivos adjuntos" at bounding box center [154, 177] width 84 height 17
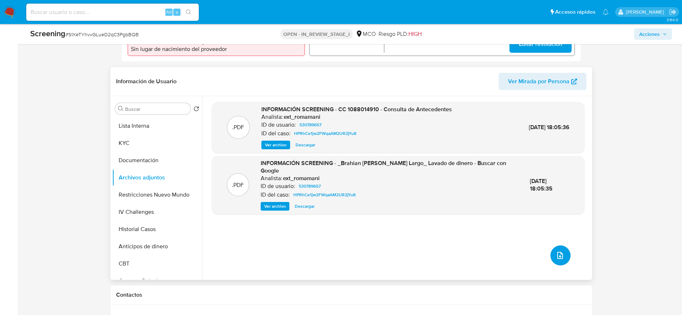
click at [550, 253] on button "upload-file" at bounding box center [560, 256] width 20 height 20
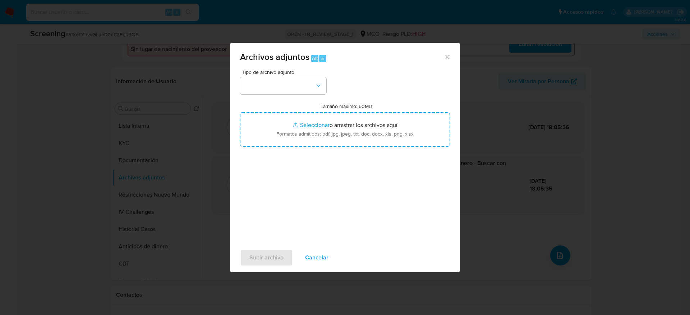
click at [289, 69] on div "Archivos adjuntos Alt a" at bounding box center [345, 56] width 230 height 27
click at [291, 89] on button "button" at bounding box center [283, 85] width 86 height 17
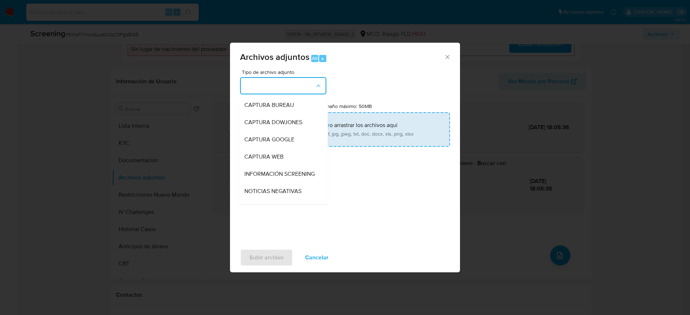
drag, startPoint x: 289, startPoint y: 180, endPoint x: 305, endPoint y: 137, distance: 46.8
click at [289, 178] on span "INFORMACIÓN SCREENING" at bounding box center [279, 174] width 70 height 7
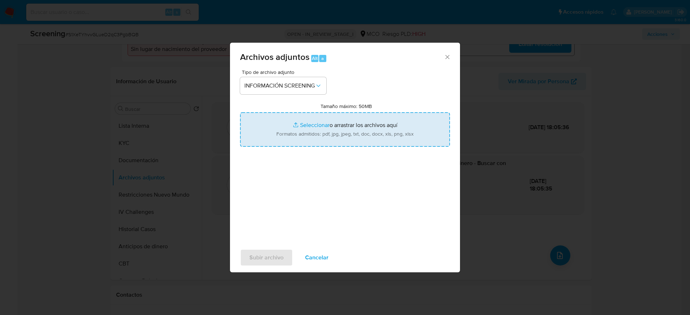
click at [308, 120] on input "Tamaño máximo: 50MB Seleccionar archivos" at bounding box center [345, 129] width 210 height 34
type input "C:\fakepath\_Brahian Alexis Bueno Largo_ - Buscar con Google.pdf"
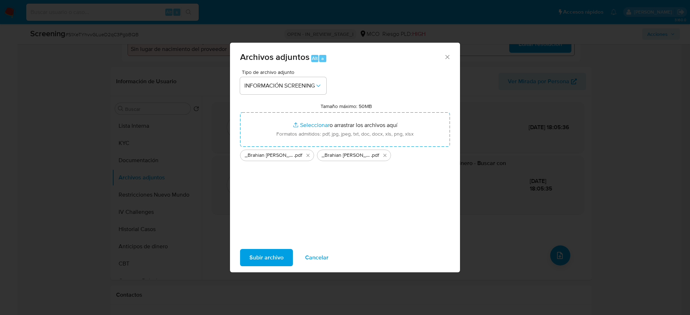
click at [274, 260] on span "Subir archivo" at bounding box center [266, 258] width 34 height 16
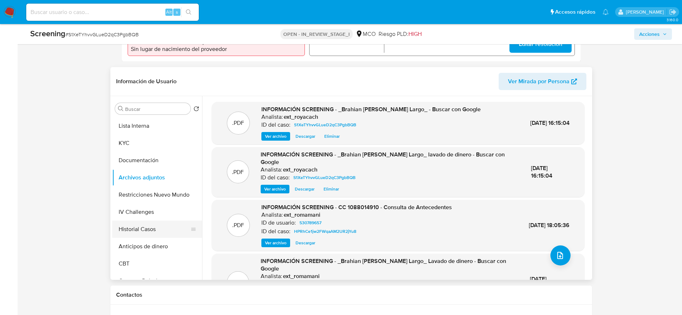
click at [161, 236] on button "Historial Casos" at bounding box center [154, 229] width 84 height 17
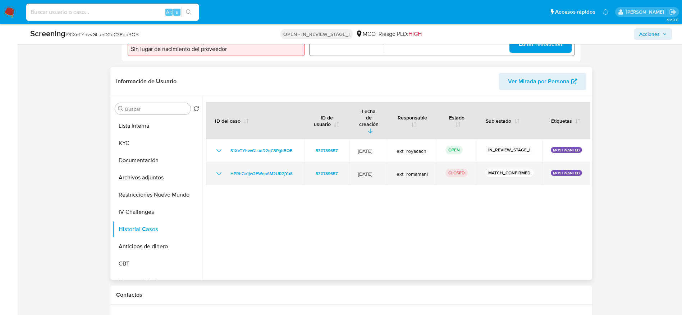
click at [219, 170] on icon "Mostrar/Ocultar" at bounding box center [218, 174] width 9 height 9
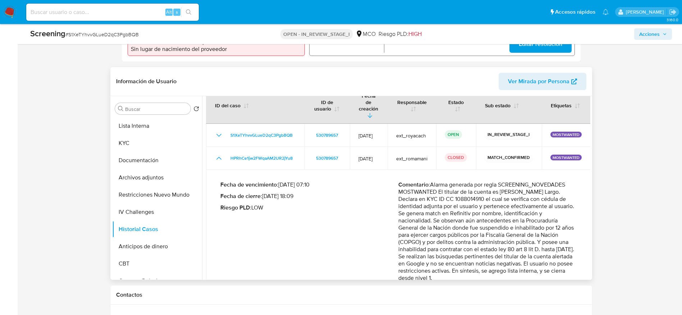
scroll to position [24, 0]
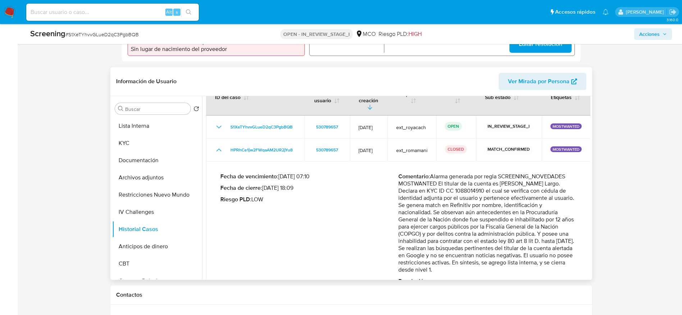
drag, startPoint x: 438, startPoint y: 162, endPoint x: 477, endPoint y: 175, distance: 40.9
click at [477, 175] on p "Comentario : Alarma generada por regla SCREENING_NOVEDADES MOSTWANTED El titula…" at bounding box center [487, 223] width 178 height 101
click at [438, 173] on p "Comentario : Alarma generada por regla SCREENING_NOVEDADES MOSTWANTED El titula…" at bounding box center [487, 223] width 178 height 101
drag, startPoint x: 436, startPoint y: 161, endPoint x: 580, endPoint y: 250, distance: 169.5
click at [576, 250] on p "Comentario : Alarma generada por regla SCREENING_NOVEDADES MOSTWANTED El titula…" at bounding box center [487, 223] width 178 height 101
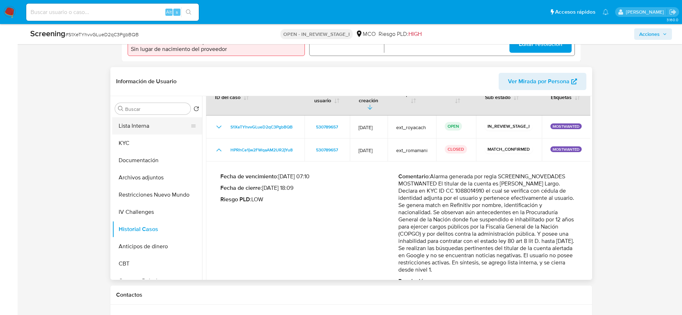
click at [130, 124] on button "Lista Interna" at bounding box center [154, 125] width 84 height 17
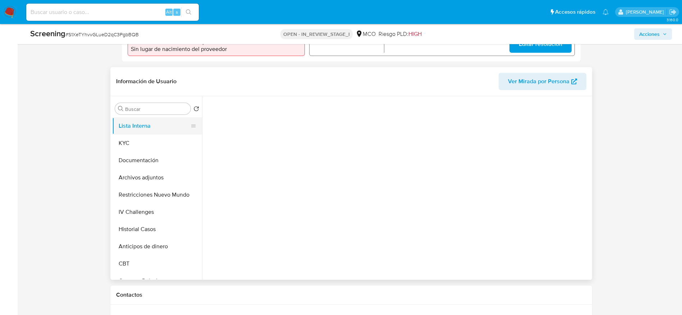
scroll to position [0, 0]
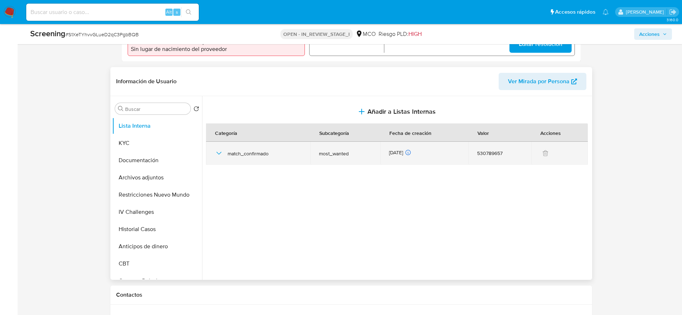
click at [222, 148] on div "match_confirmado" at bounding box center [257, 153] width 87 height 23
click at [222, 154] on icon "button" at bounding box center [218, 153] width 9 height 9
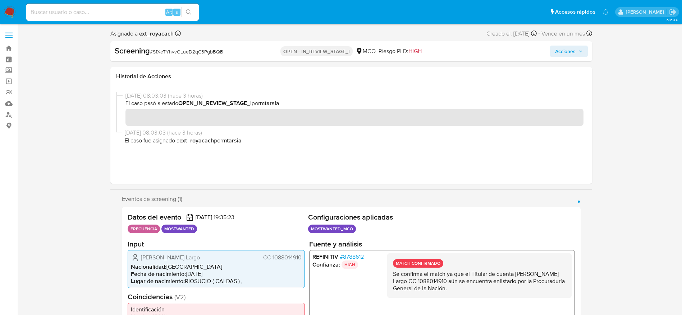
click at [575, 49] on span "Acciones" at bounding box center [569, 51] width 28 height 10
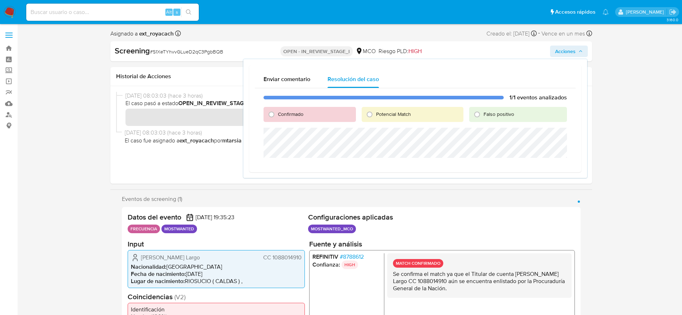
click at [285, 113] on span "Confirmado" at bounding box center [291, 114] width 26 height 7
click at [277, 113] on input "Confirmado" at bounding box center [271, 114] width 11 height 11
radio input "true"
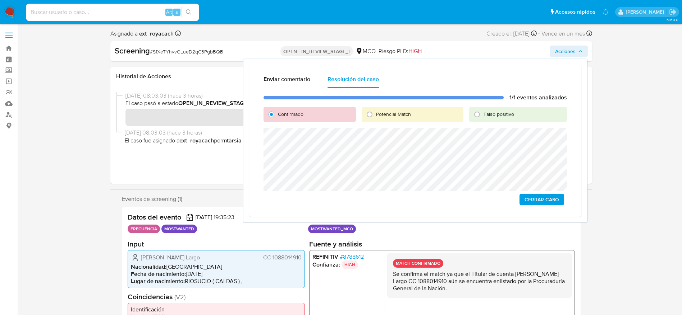
click at [531, 204] on span "Cerrar Caso" at bounding box center [541, 200] width 34 height 10
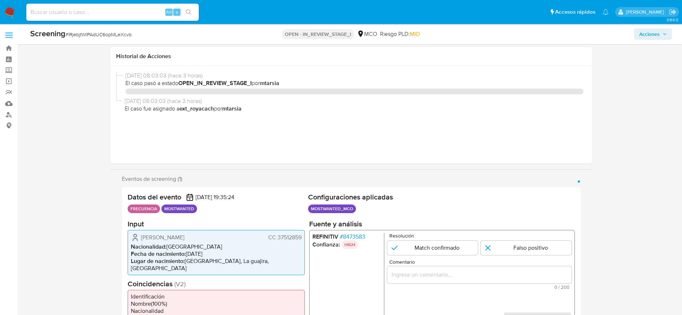
select select "10"
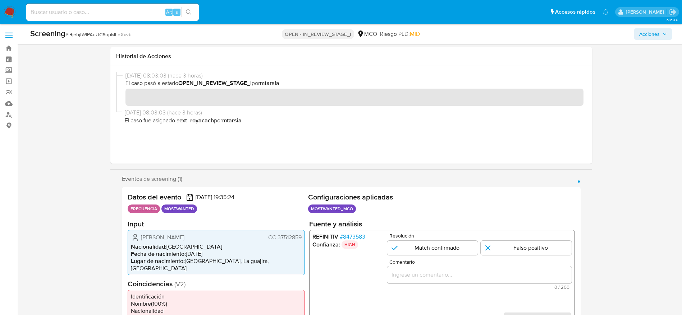
scroll to position [108, 0]
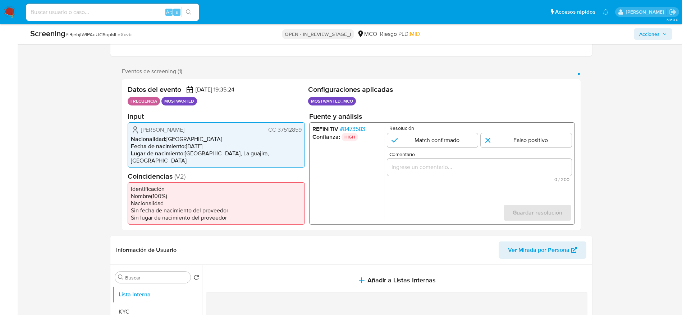
click at [296, 130] on span "CC 37512859" at bounding box center [284, 129] width 33 height 7
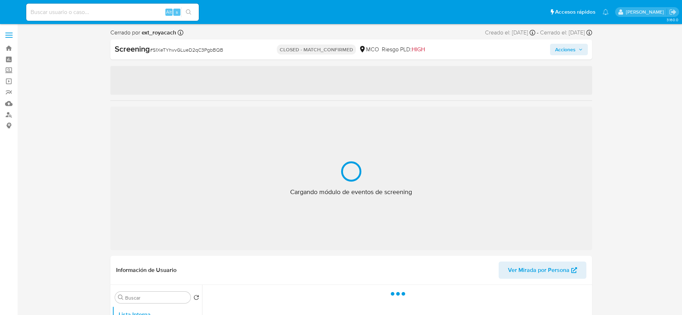
select select "10"
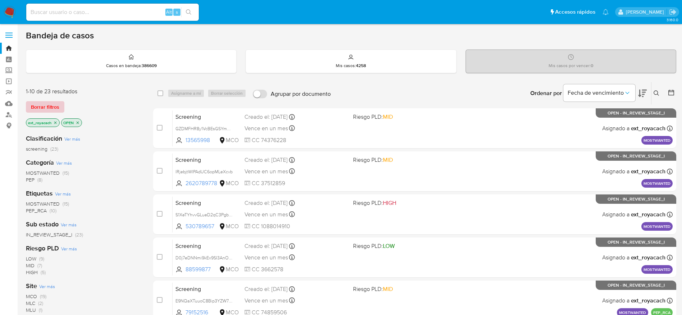
click at [54, 109] on span "Borrar filtros" at bounding box center [45, 107] width 28 height 10
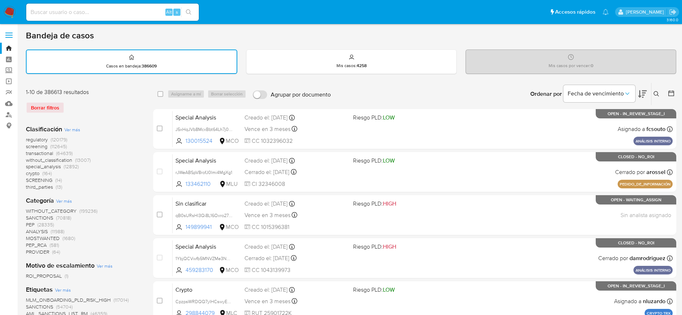
click at [662, 93] on button at bounding box center [657, 94] width 12 height 9
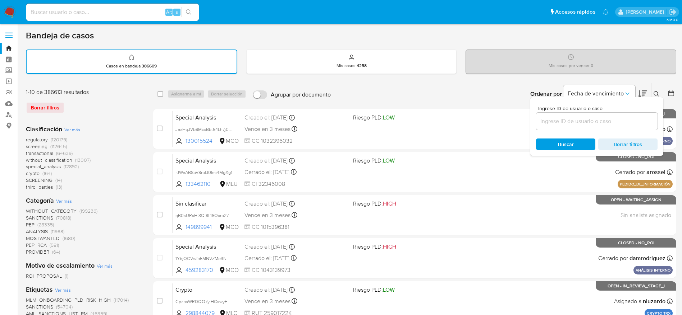
click at [629, 124] on input at bounding box center [596, 121] width 121 height 9
type input "RUafPWNzKdaTb0i30A7gXYI6"
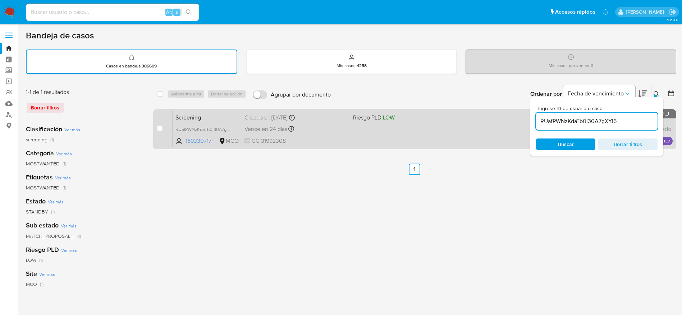
click at [387, 140] on div "Screening RUafPWNzKdaTb0i30A7gXYI6 169330717 MCO Riesgo PLD: LOW Creado el: 13/…" at bounding box center [422, 129] width 500 height 36
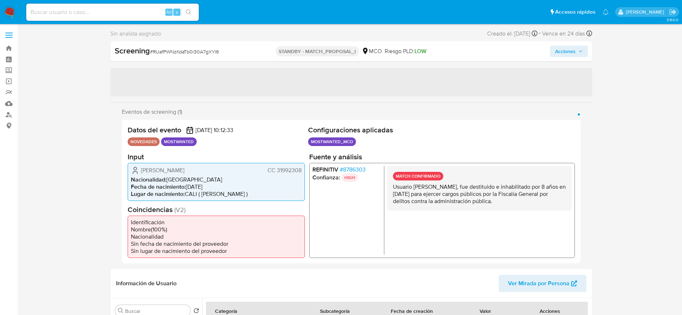
select select "10"
